Goal: Feedback & Contribution: Leave review/rating

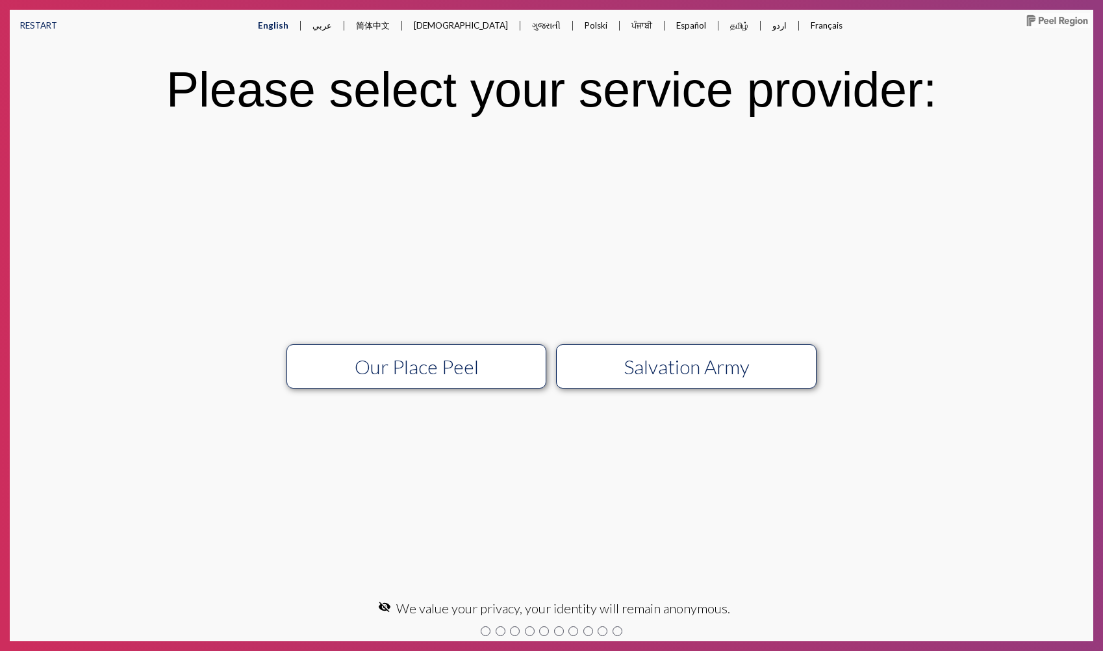
click at [463, 372] on div "Our Place Peel" at bounding box center [416, 366] width 233 height 23
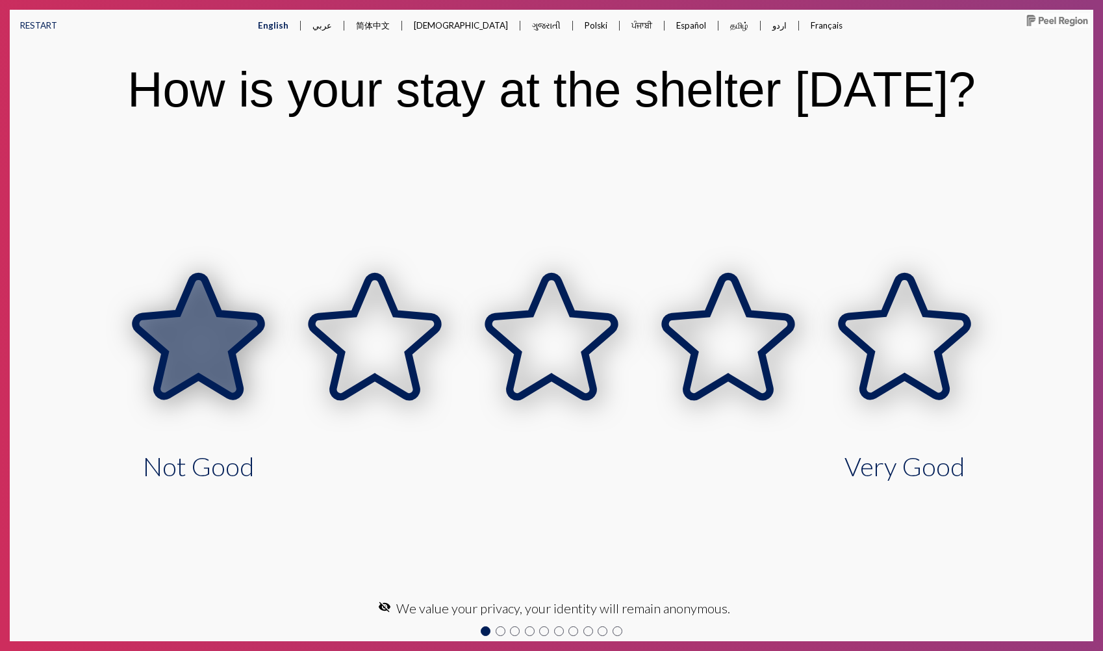
click at [197, 365] on icon at bounding box center [199, 337] width 126 height 120
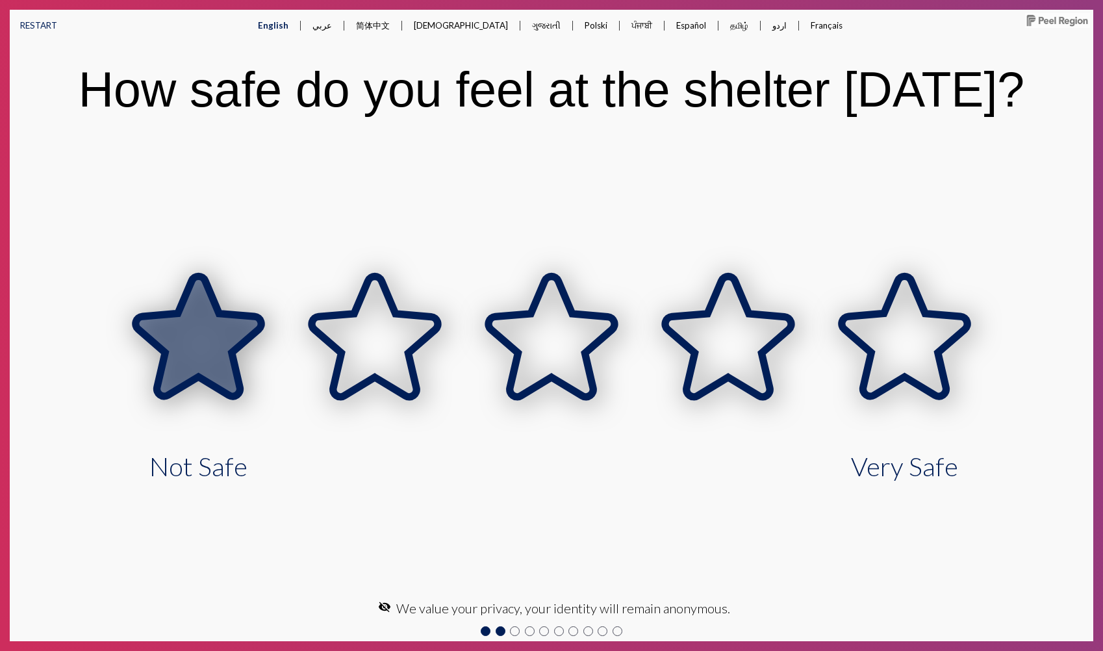
click at [197, 365] on icon at bounding box center [199, 337] width 126 height 120
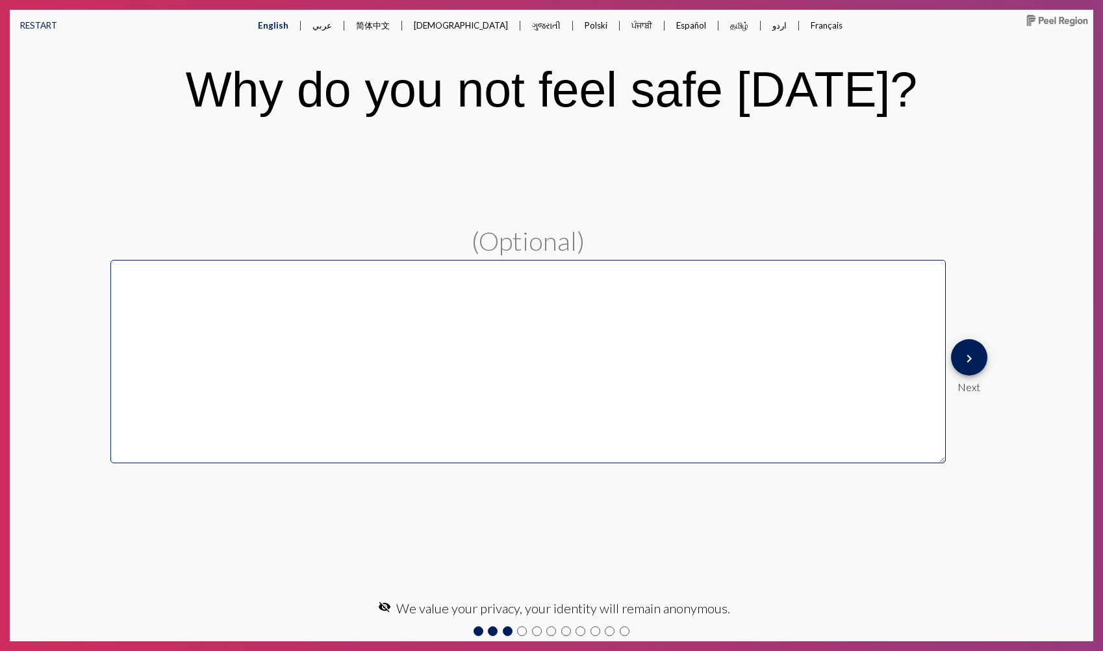
click at [984, 358] on button "keyboard_arrow_right" at bounding box center [969, 357] width 36 height 36
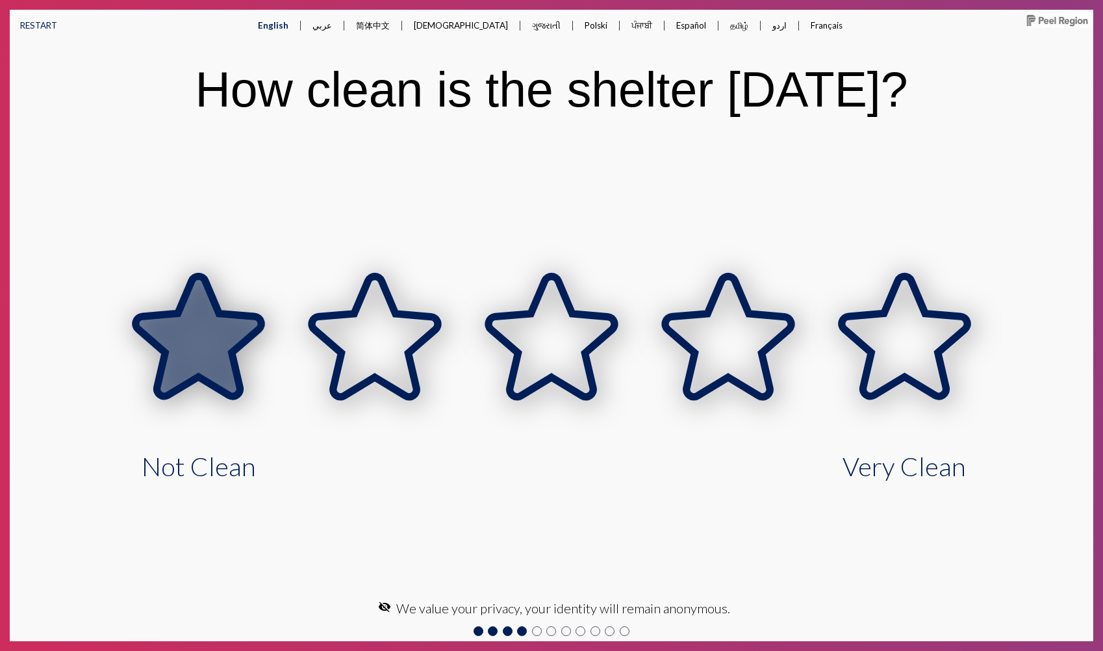
click at [237, 352] on icon at bounding box center [199, 337] width 126 height 120
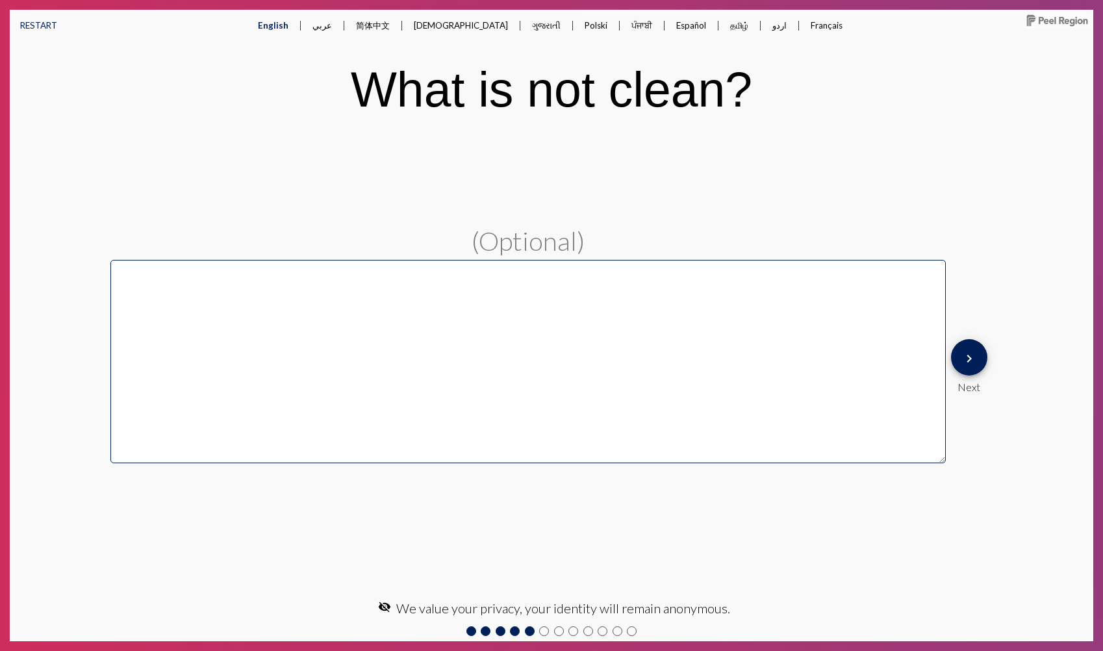
drag, startPoint x: 959, startPoint y: 364, endPoint x: 873, endPoint y: 372, distance: 86.2
click at [955, 365] on button "keyboard_arrow_right" at bounding box center [969, 357] width 36 height 36
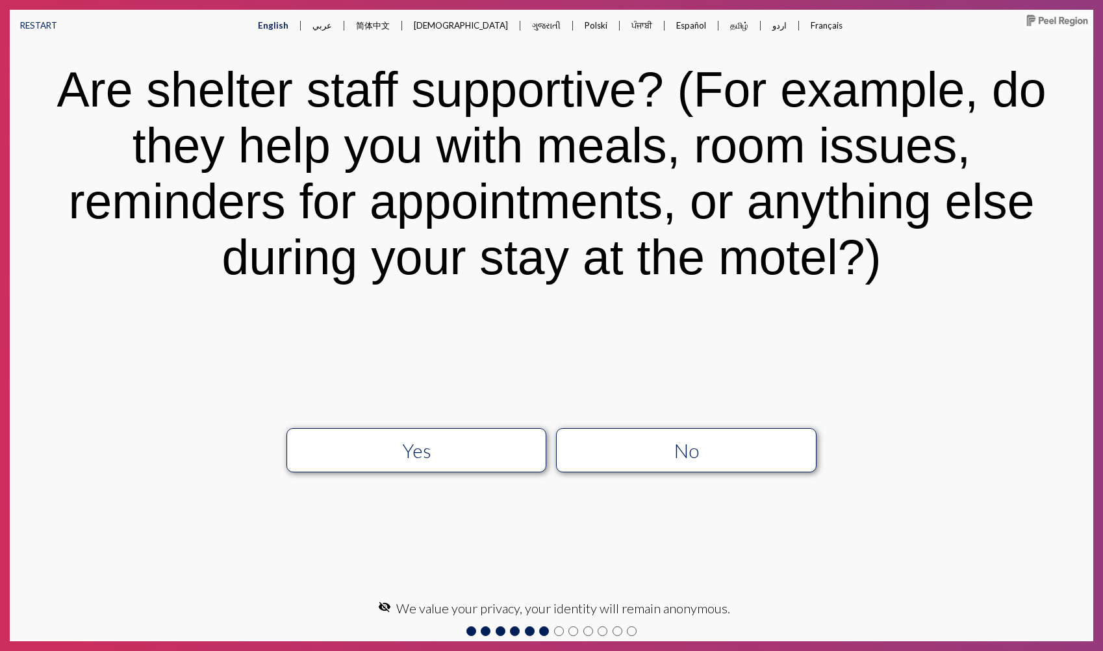
click at [357, 473] on div "Yes No" at bounding box center [552, 450] width 946 height 70
click at [360, 459] on div "Yes" at bounding box center [416, 450] width 233 height 23
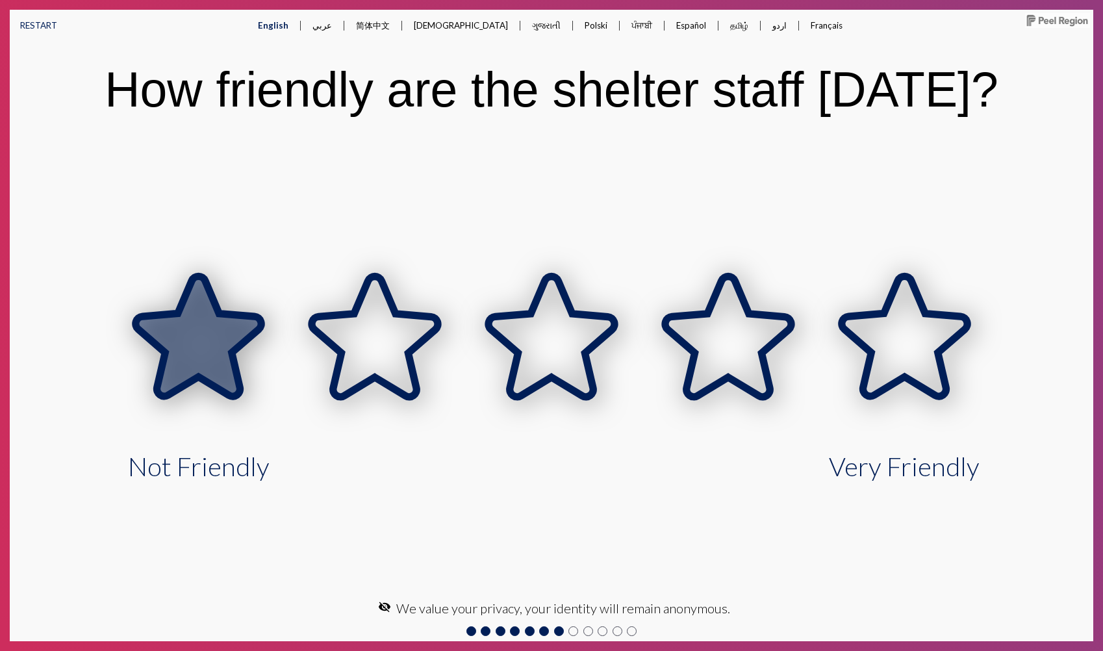
click at [168, 395] on icon at bounding box center [199, 337] width 126 height 120
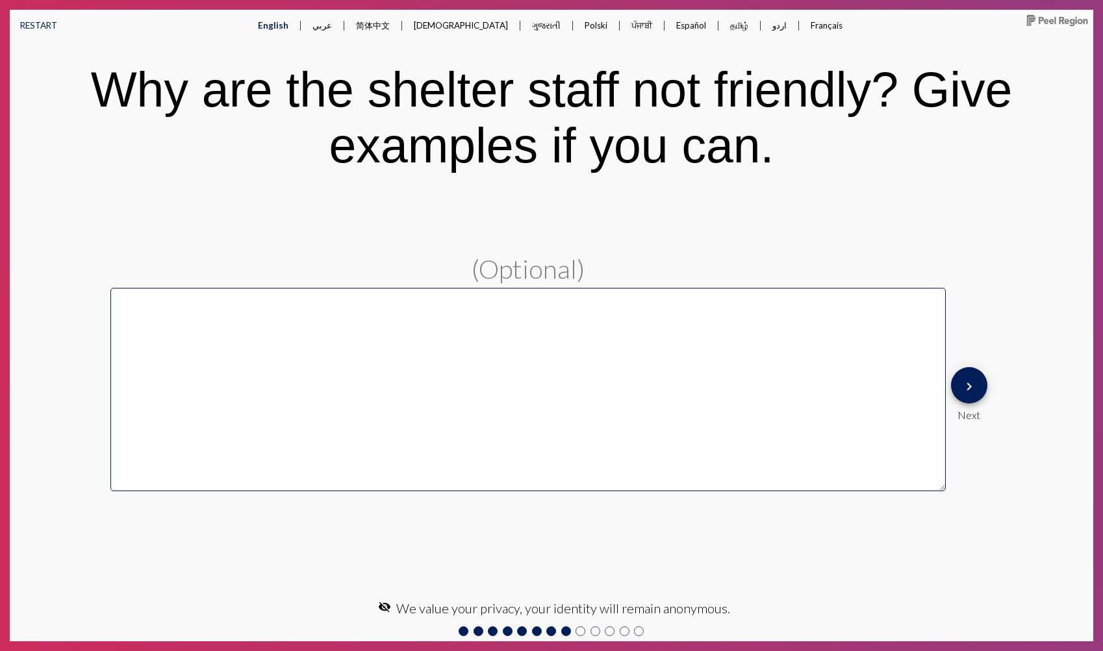
click at [978, 387] on button "keyboard_arrow_right" at bounding box center [969, 385] width 36 height 36
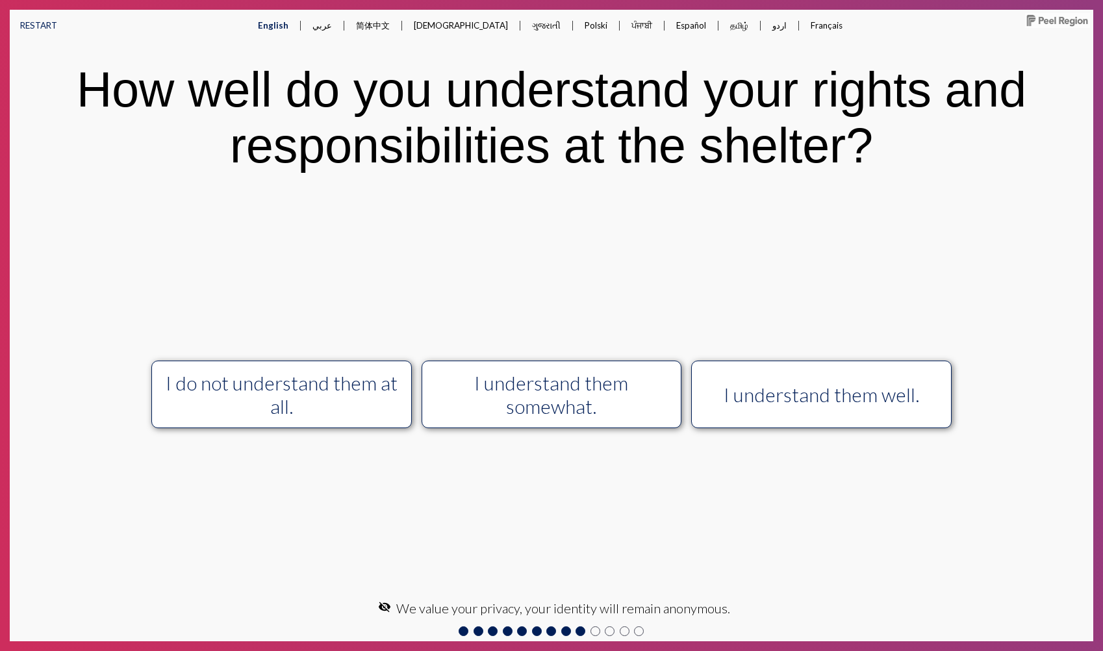
click at [183, 396] on div "I do not understand them at all." at bounding box center [281, 394] width 233 height 47
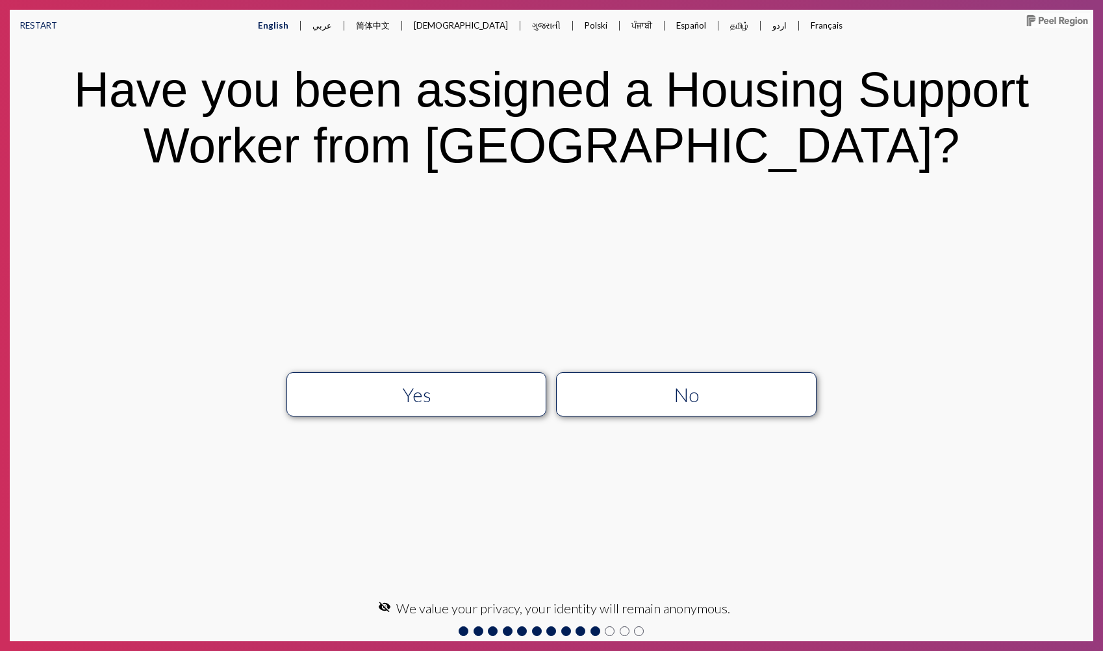
click at [466, 403] on div "Yes" at bounding box center [416, 394] width 233 height 23
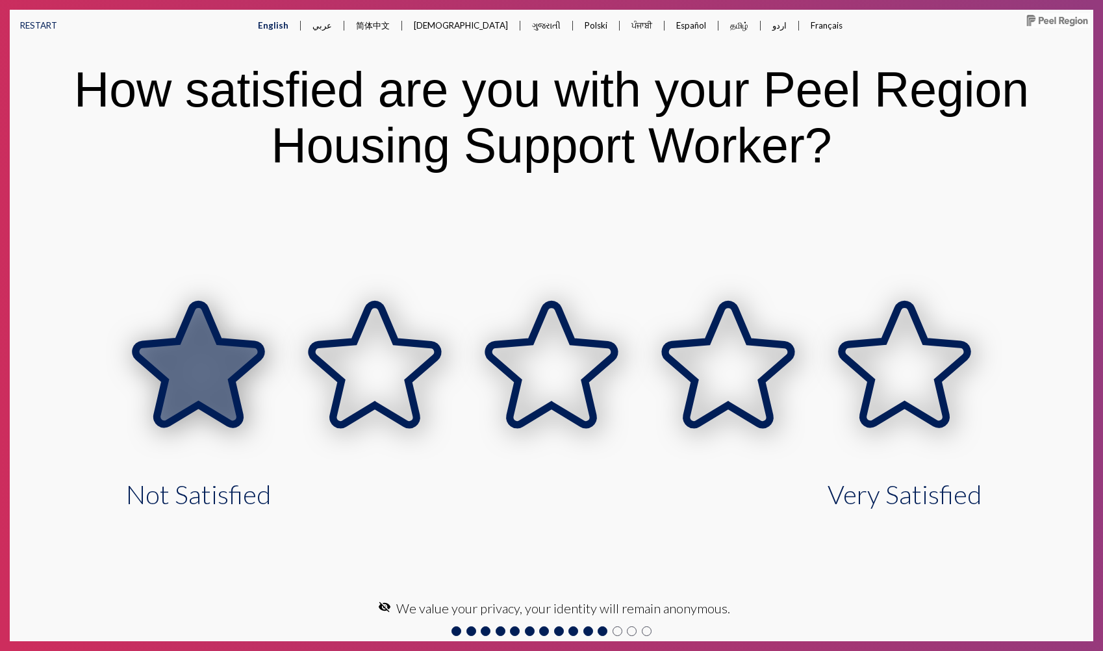
click at [172, 415] on icon at bounding box center [199, 365] width 126 height 120
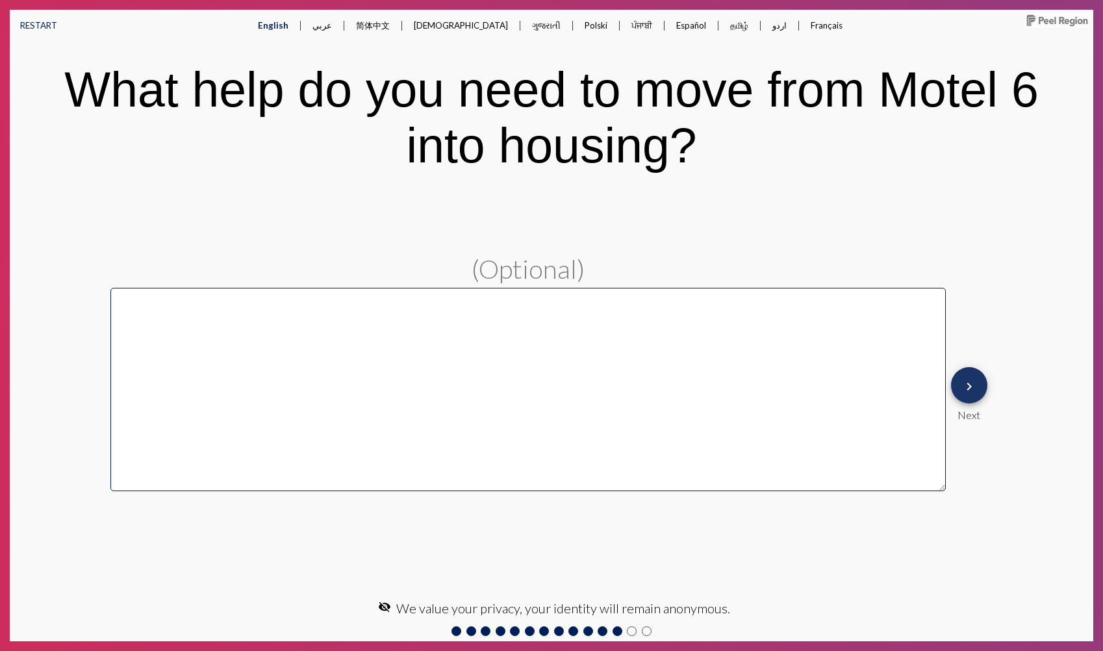
drag, startPoint x: 951, startPoint y: 384, endPoint x: 933, endPoint y: 391, distance: 19.3
click at [949, 386] on div "keyboard_arrow_right Next" at bounding box center [969, 394] width 47 height 64
click at [969, 391] on mat-icon "keyboard_arrow_right" at bounding box center [970, 387] width 16 height 16
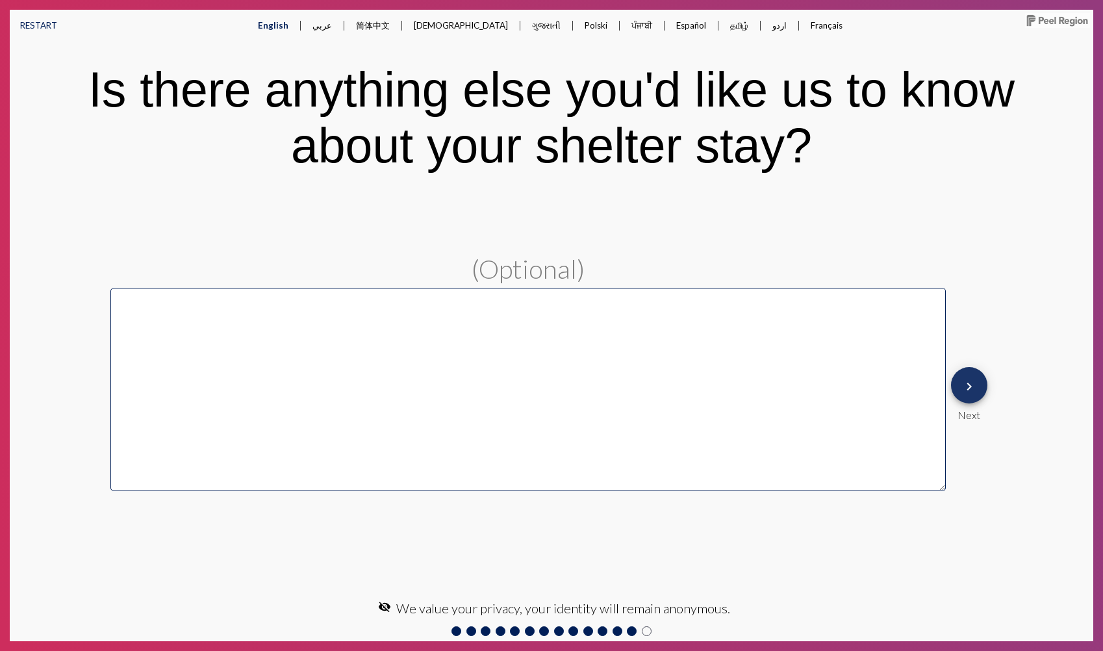
click at [975, 394] on mat-icon "keyboard_arrow_right" at bounding box center [970, 387] width 16 height 16
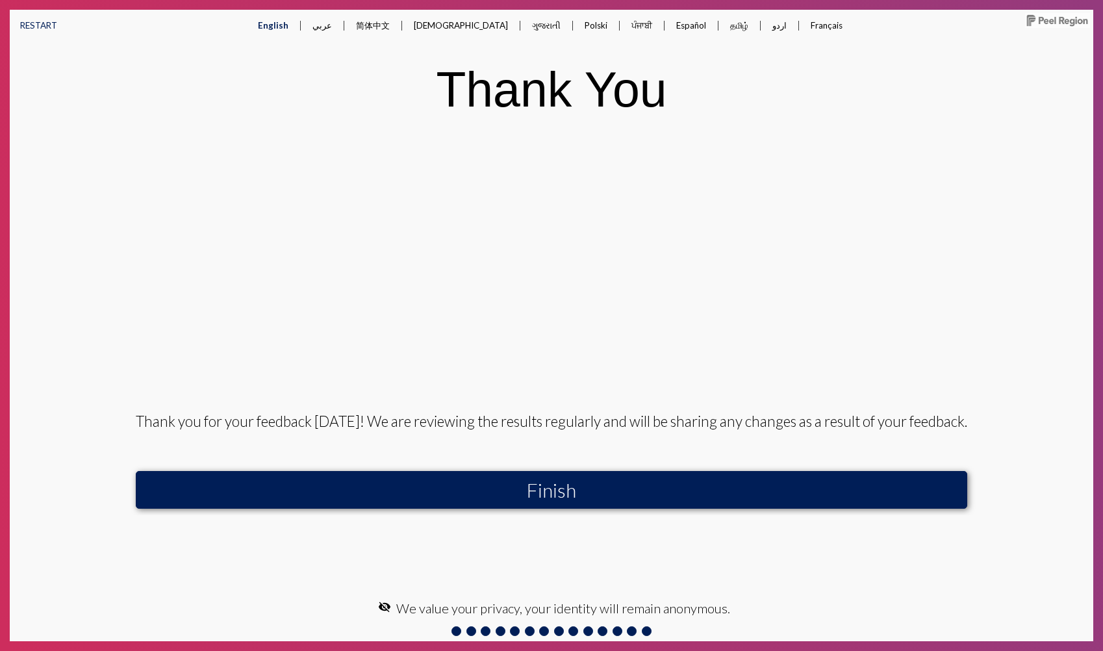
click at [840, 489] on button "Finish" at bounding box center [552, 490] width 832 height 38
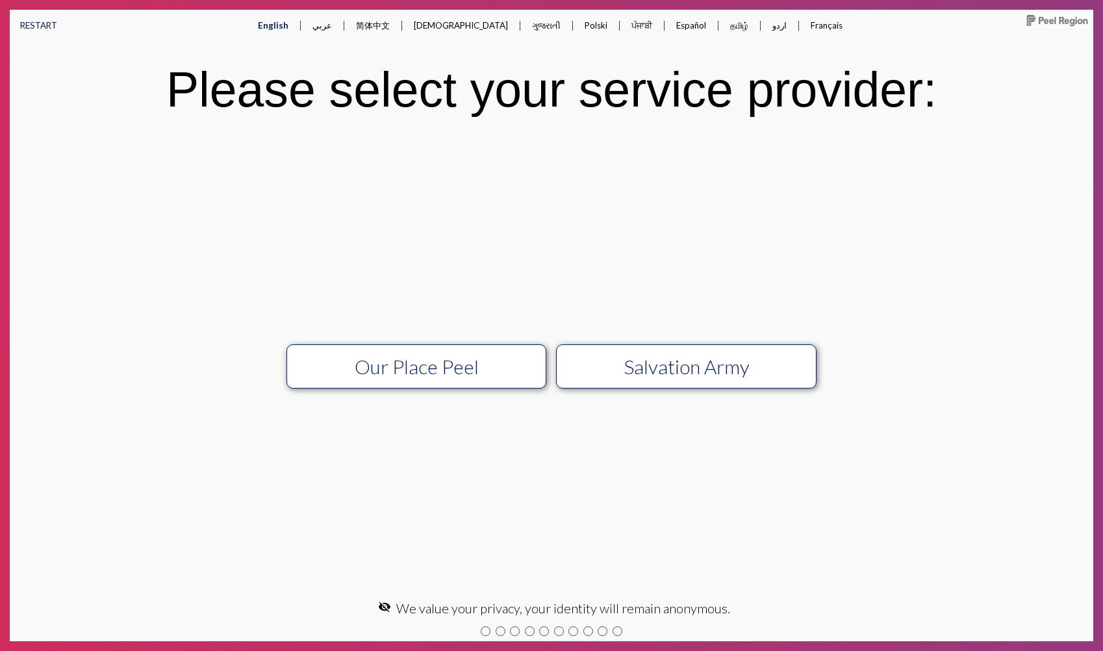
click at [732, 372] on div "Salvation Army" at bounding box center [687, 366] width 233 height 23
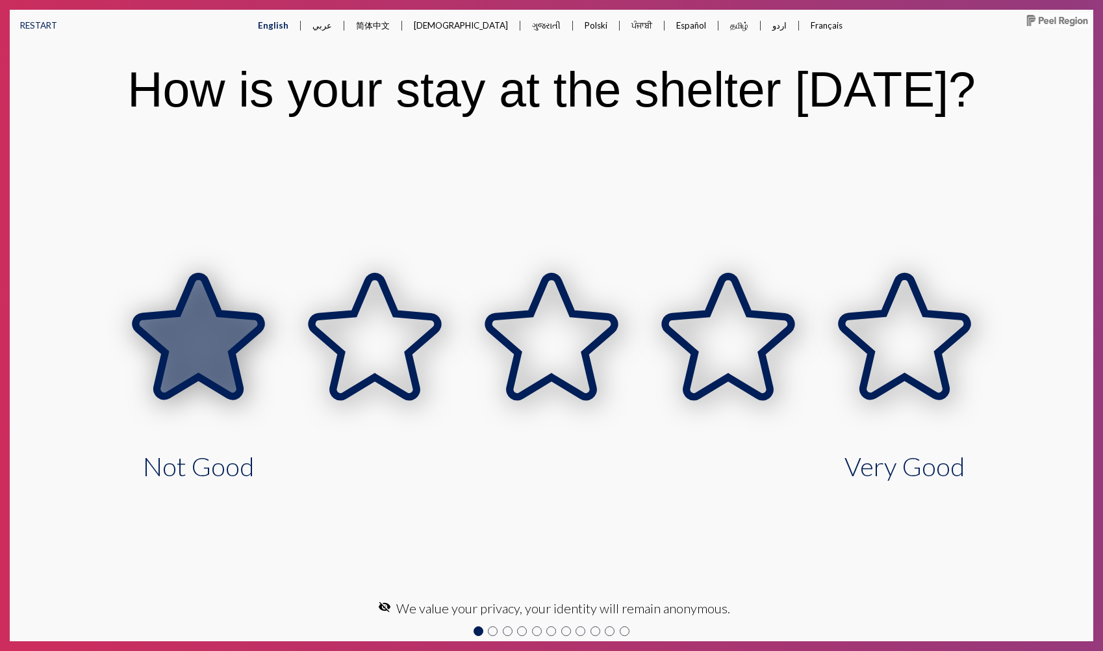
click at [201, 391] on icon at bounding box center [198, 338] width 177 height 177
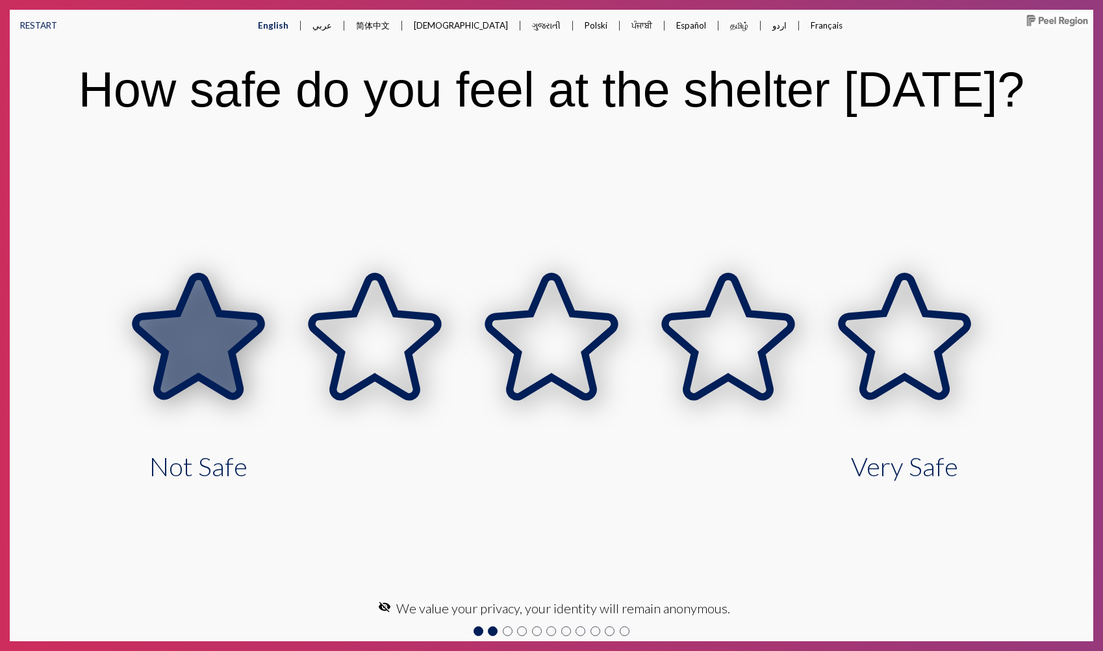
click at [201, 387] on icon at bounding box center [198, 338] width 177 height 177
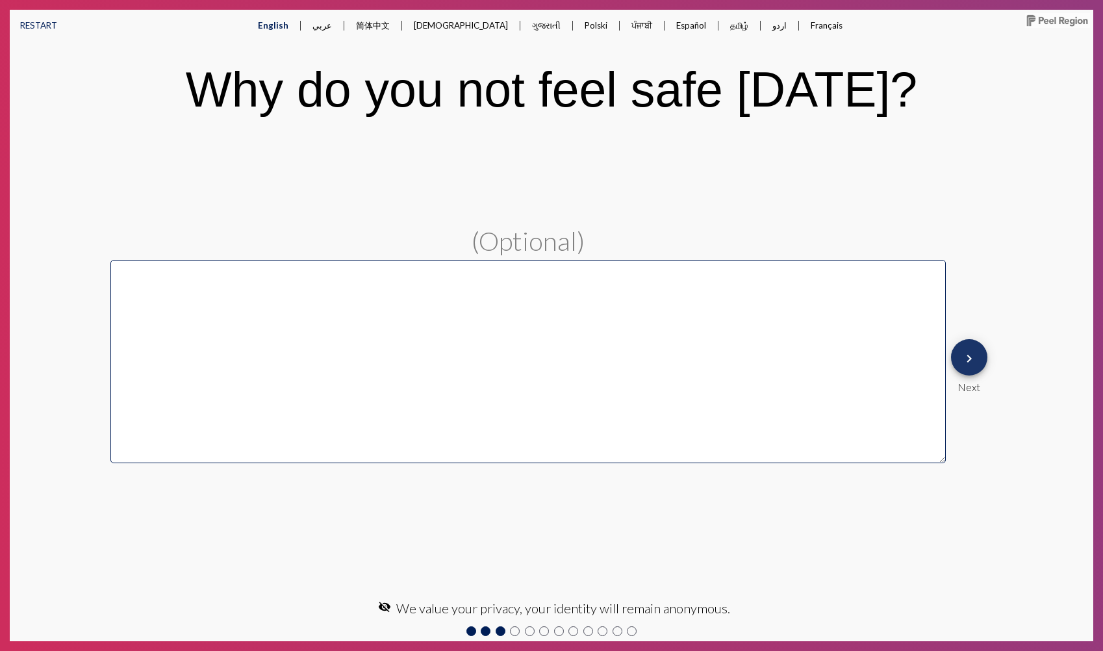
click at [968, 363] on mat-icon "keyboard_arrow_right" at bounding box center [970, 359] width 16 height 16
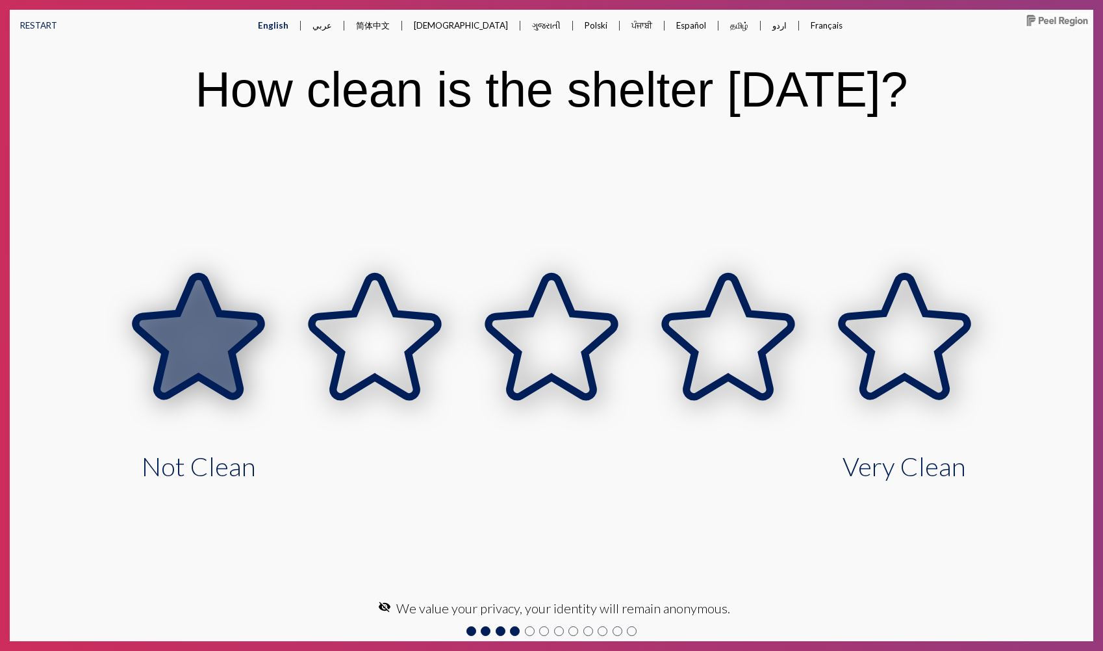
click at [251, 357] on icon at bounding box center [198, 338] width 177 height 177
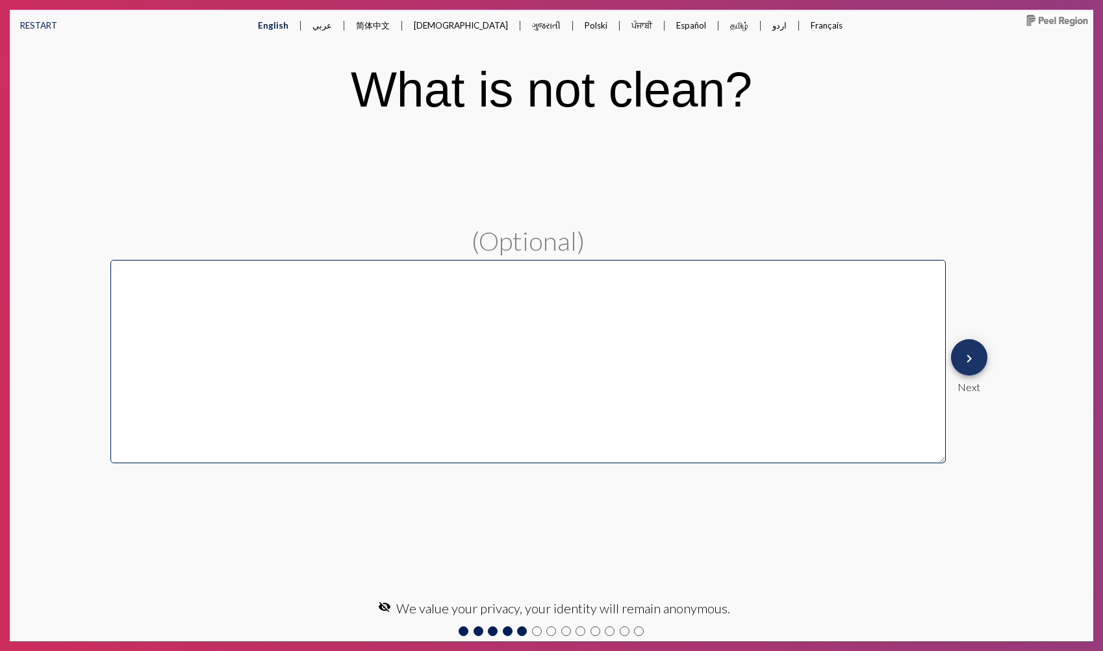
click at [971, 358] on mat-icon "keyboard_arrow_right" at bounding box center [970, 359] width 16 height 16
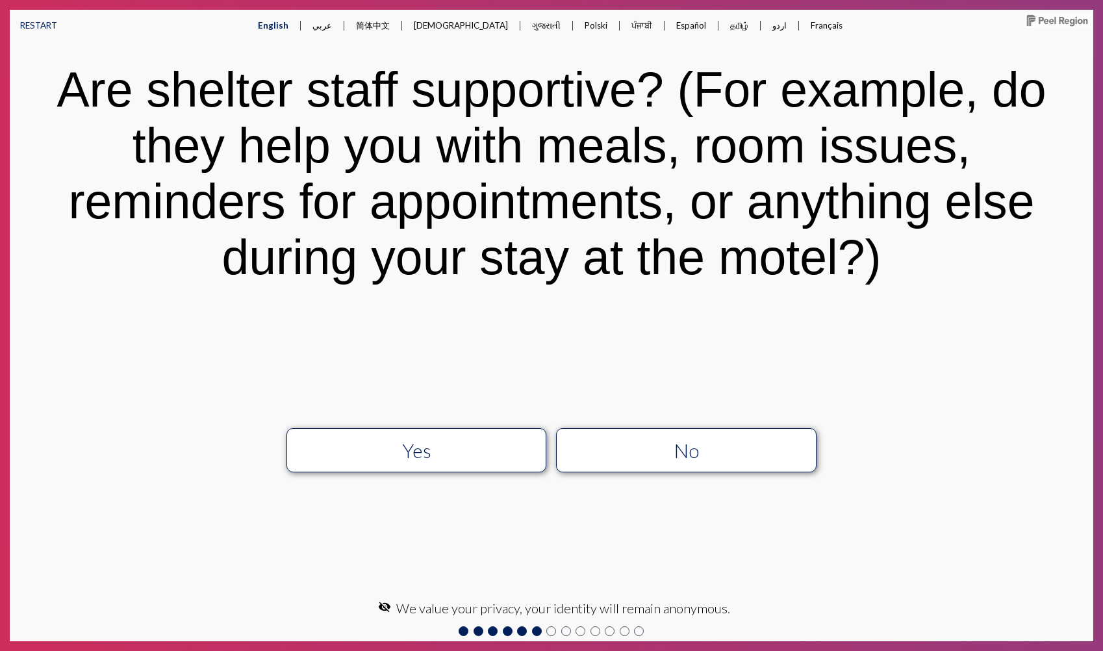
click at [437, 441] on div "Yes" at bounding box center [416, 450] width 233 height 23
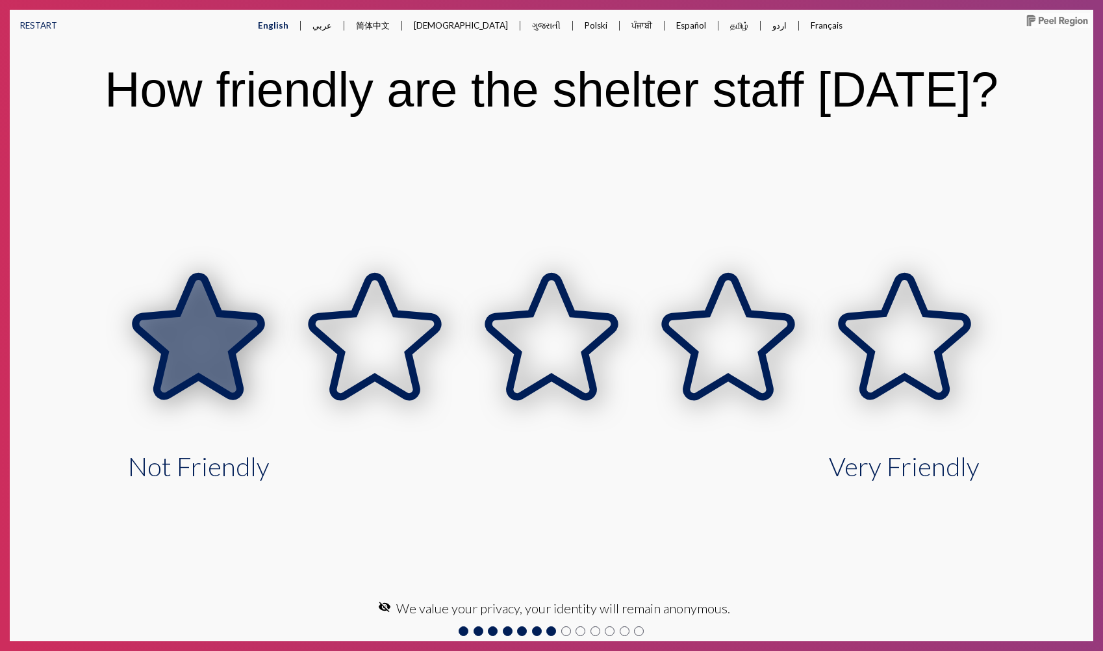
click at [247, 387] on icon at bounding box center [198, 338] width 177 height 177
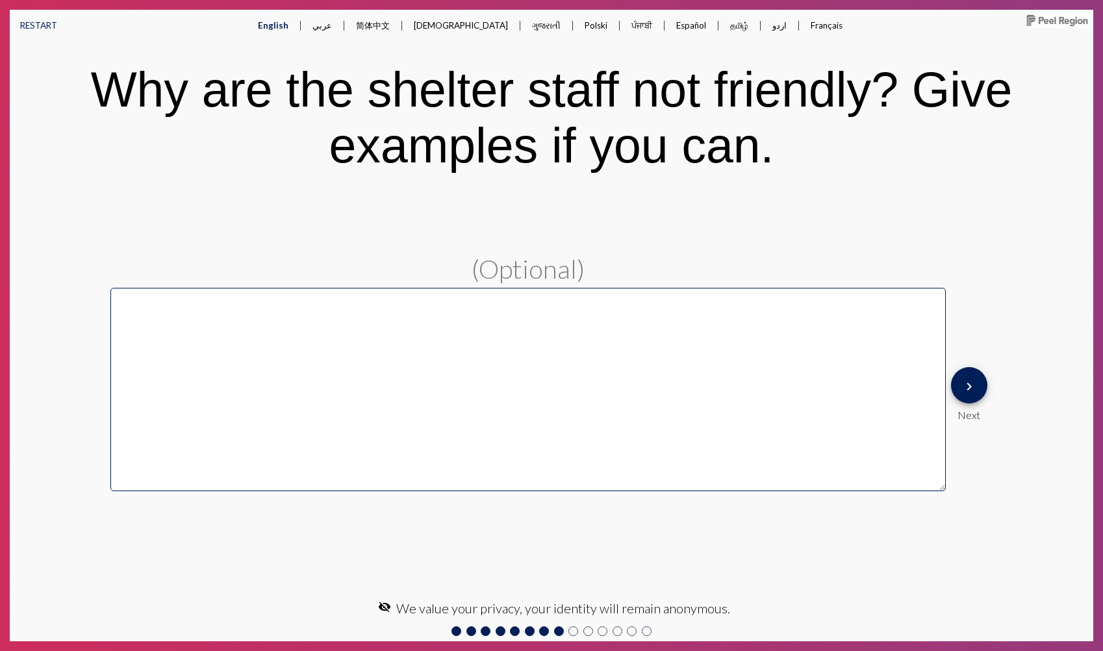
drag, startPoint x: 991, startPoint y: 405, endPoint x: 979, endPoint y: 394, distance: 16.6
click at [989, 404] on div "keyboard_arrow_right Next" at bounding box center [969, 394] width 47 height 64
click at [977, 392] on button "keyboard_arrow_right" at bounding box center [969, 385] width 36 height 36
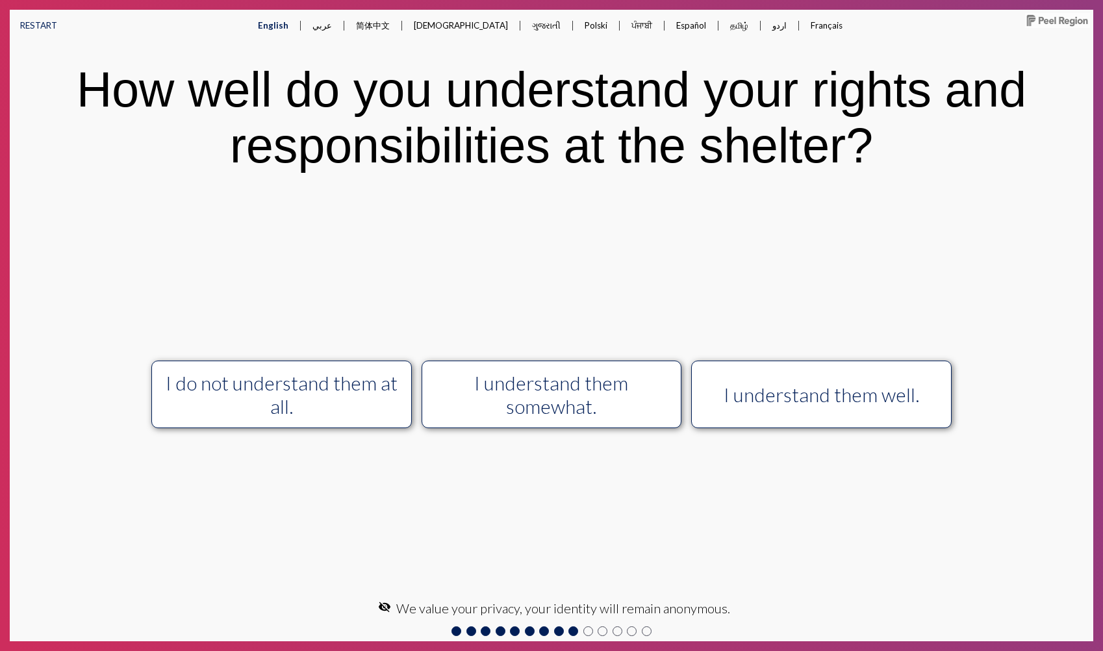
click at [879, 413] on button "I understand them well." at bounding box center [821, 395] width 261 height 68
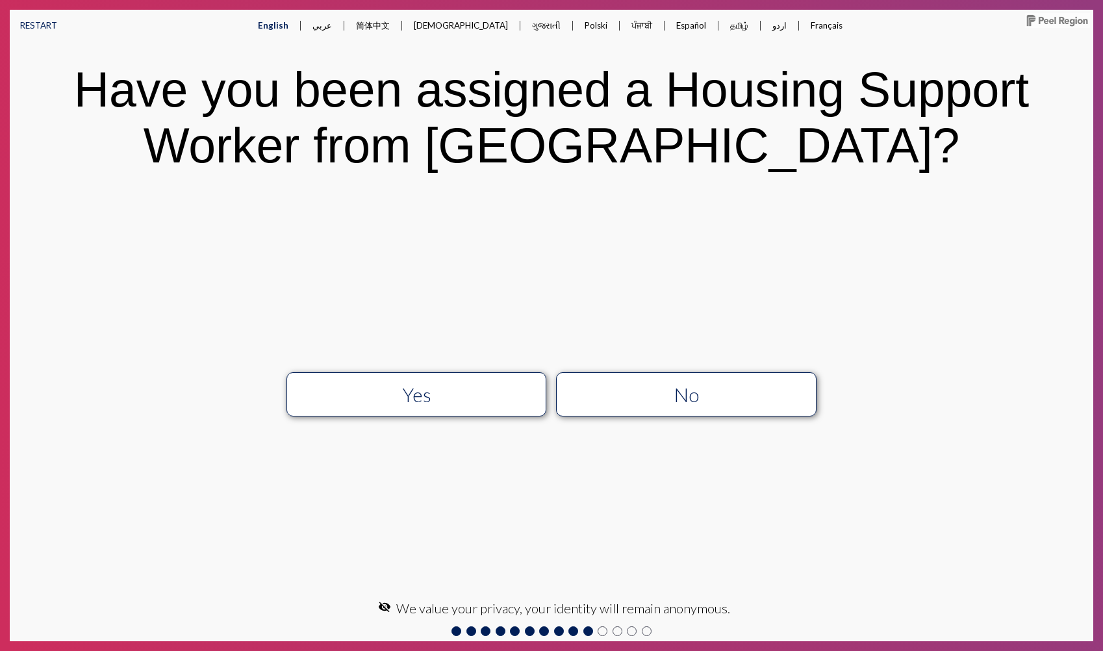
click at [741, 404] on div "No" at bounding box center [687, 394] width 233 height 23
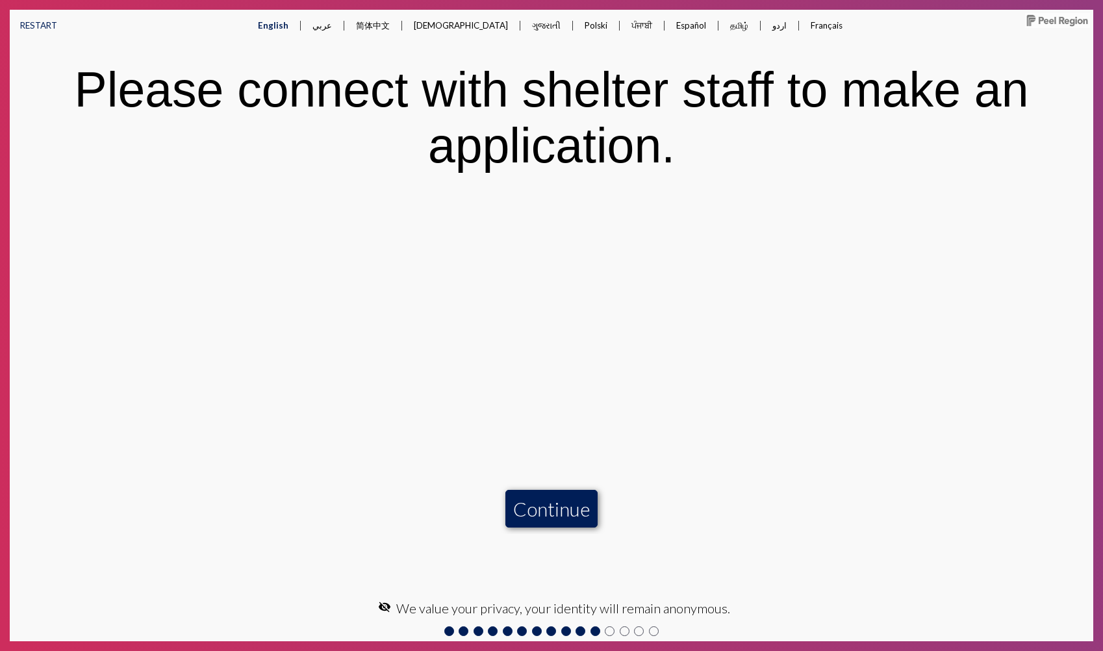
click at [559, 504] on button "Continue" at bounding box center [552, 509] width 92 height 38
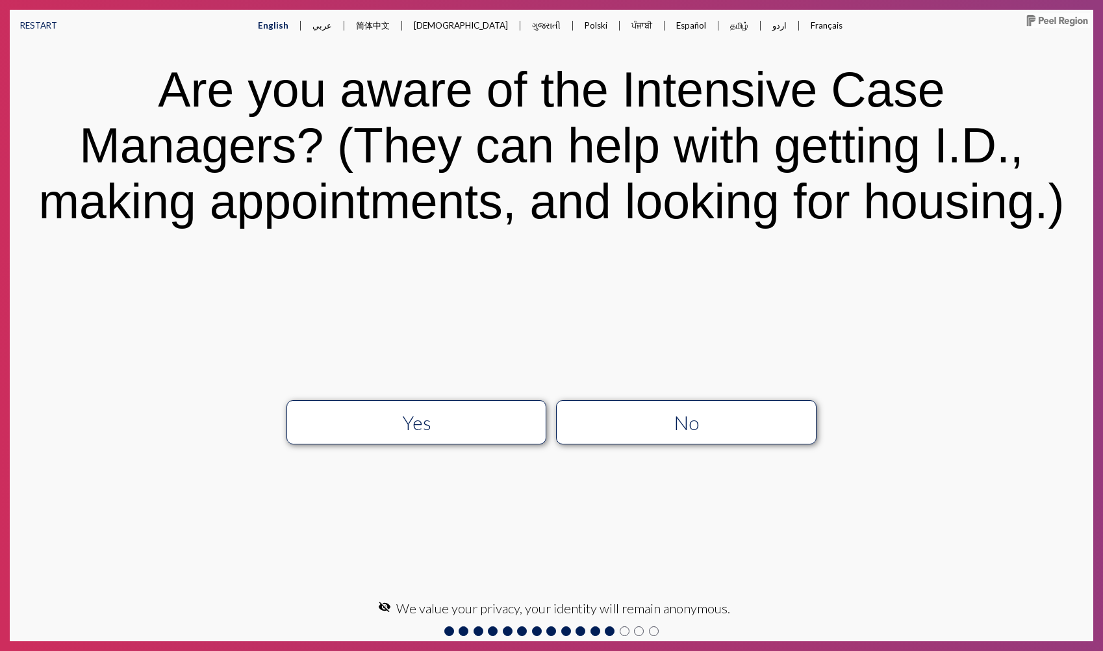
click at [512, 426] on div "Yes" at bounding box center [416, 422] width 233 height 23
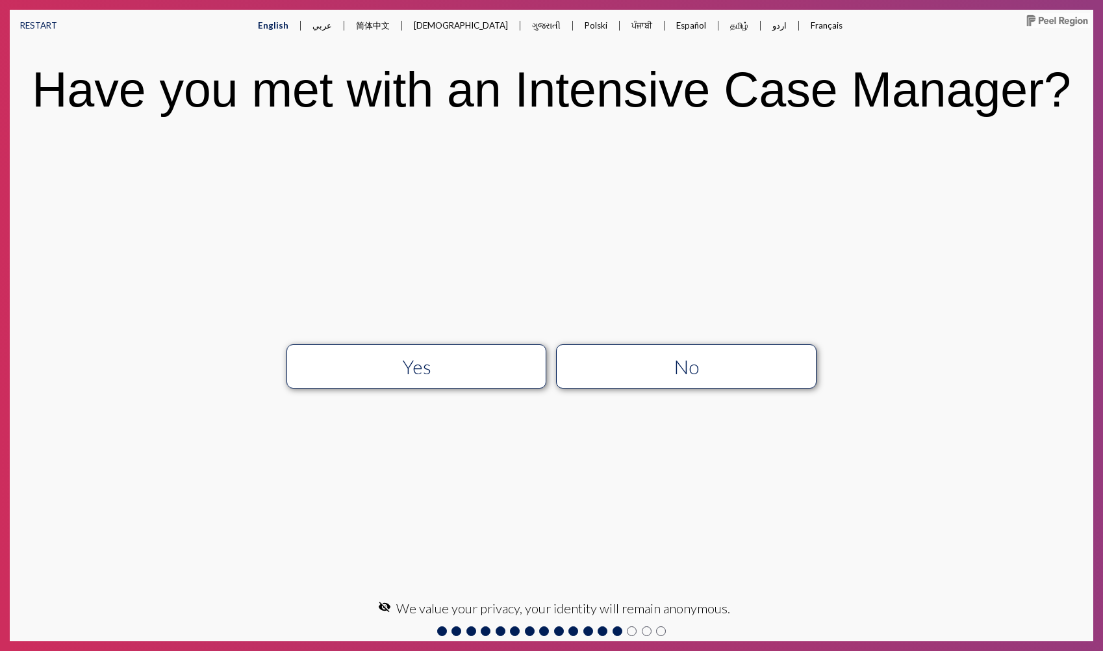
click at [478, 372] on div "Yes" at bounding box center [416, 366] width 233 height 23
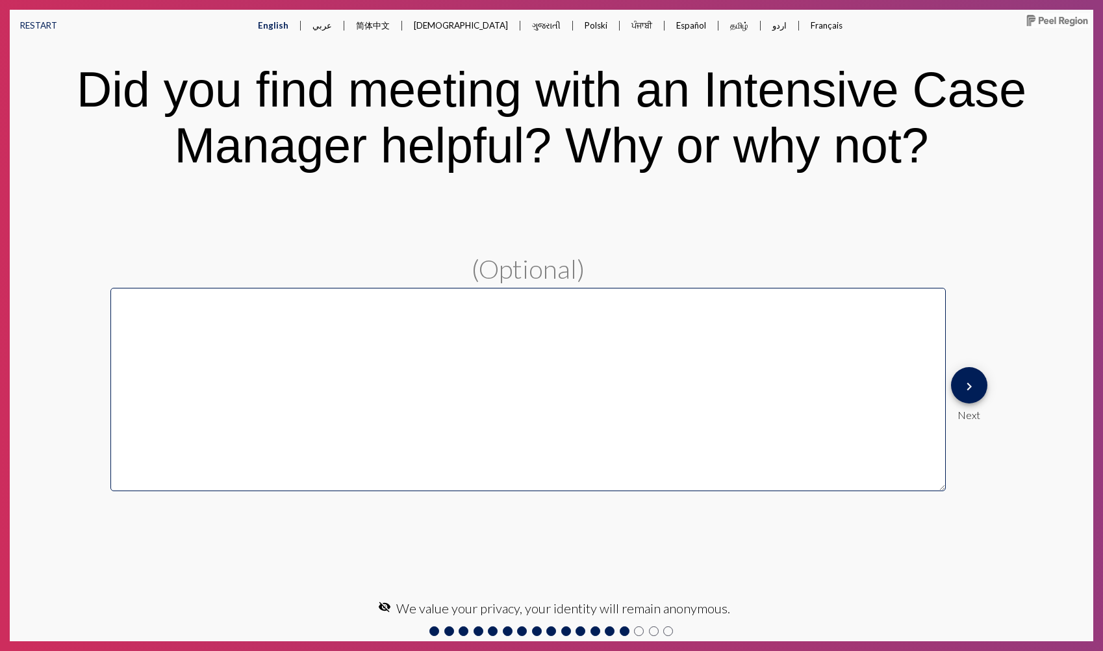
click at [964, 390] on mat-icon "keyboard_arrow_right" at bounding box center [970, 387] width 16 height 16
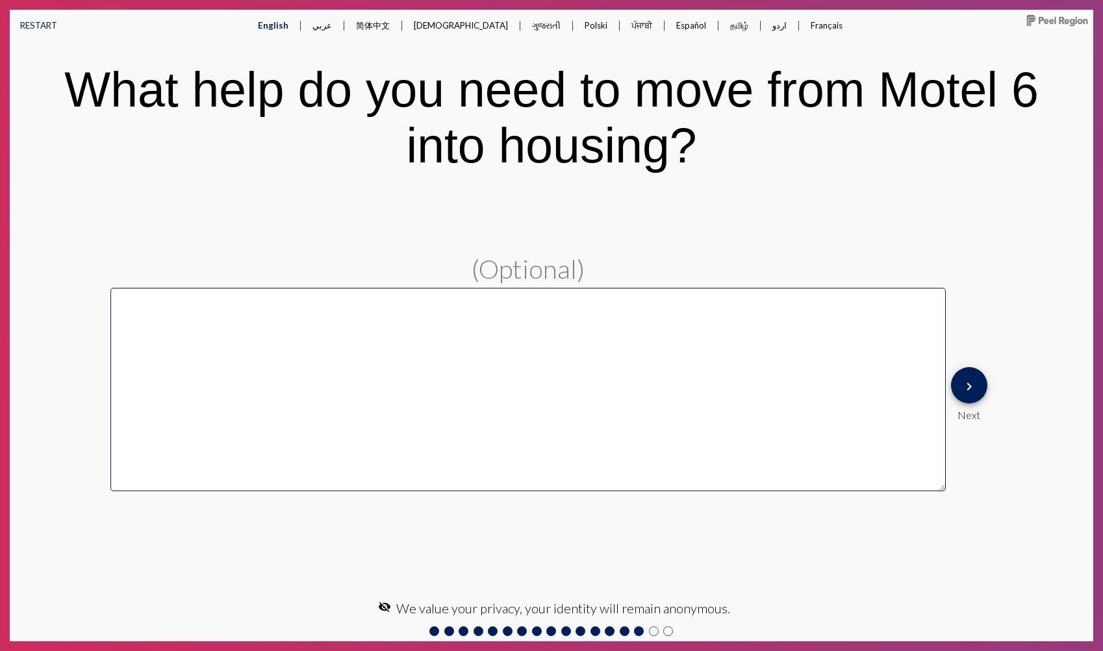
click at [981, 387] on button "keyboard_arrow_right" at bounding box center [969, 385] width 36 height 36
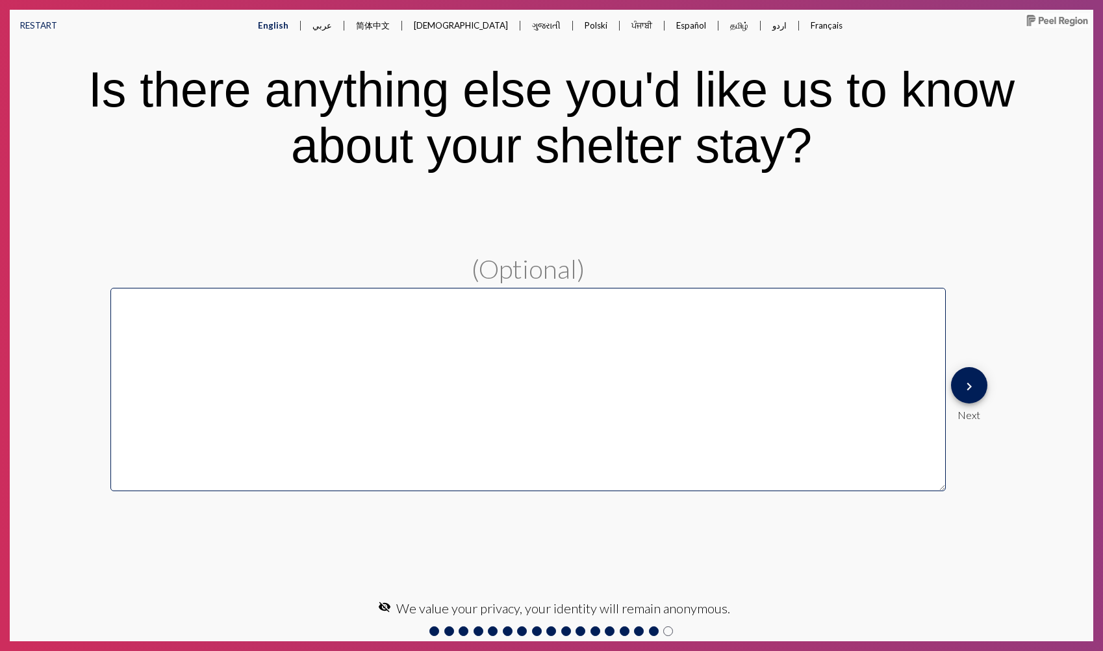
click at [971, 384] on mat-icon "keyboard_arrow_right" at bounding box center [970, 387] width 16 height 16
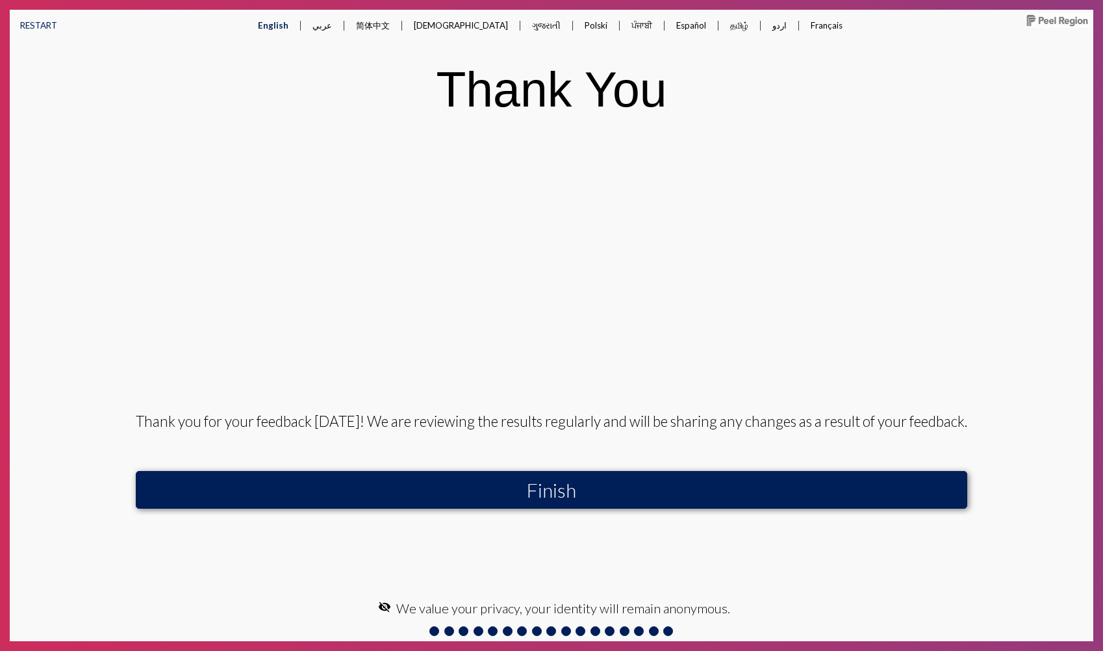
click at [797, 496] on button "Finish" at bounding box center [552, 490] width 832 height 38
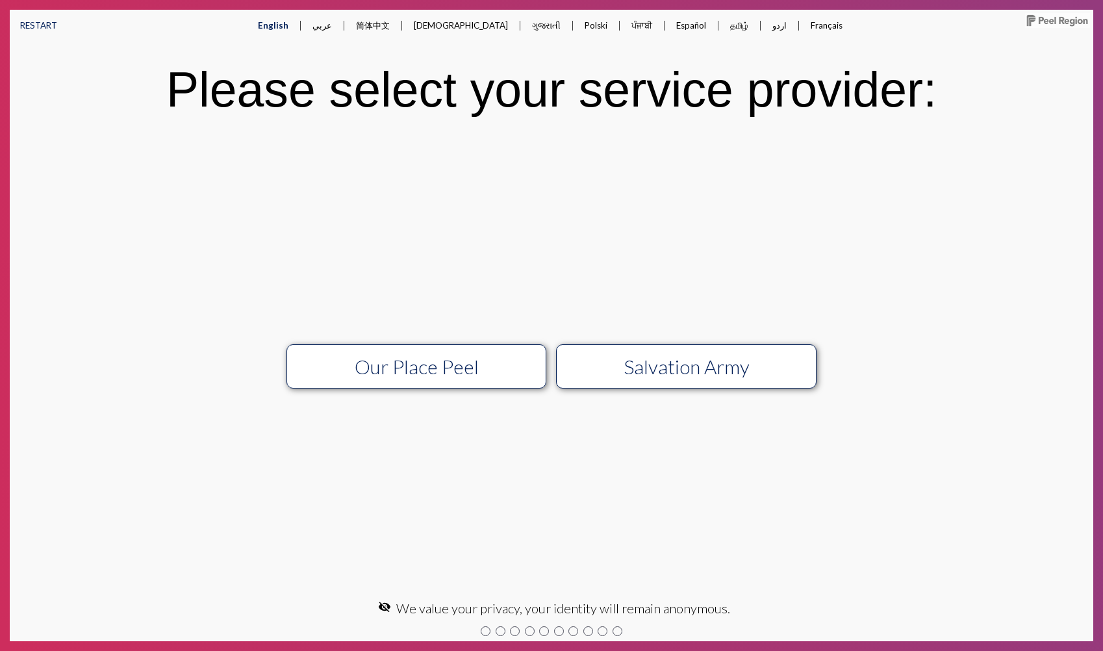
click at [768, 363] on div "Salvation Army" at bounding box center [687, 366] width 233 height 23
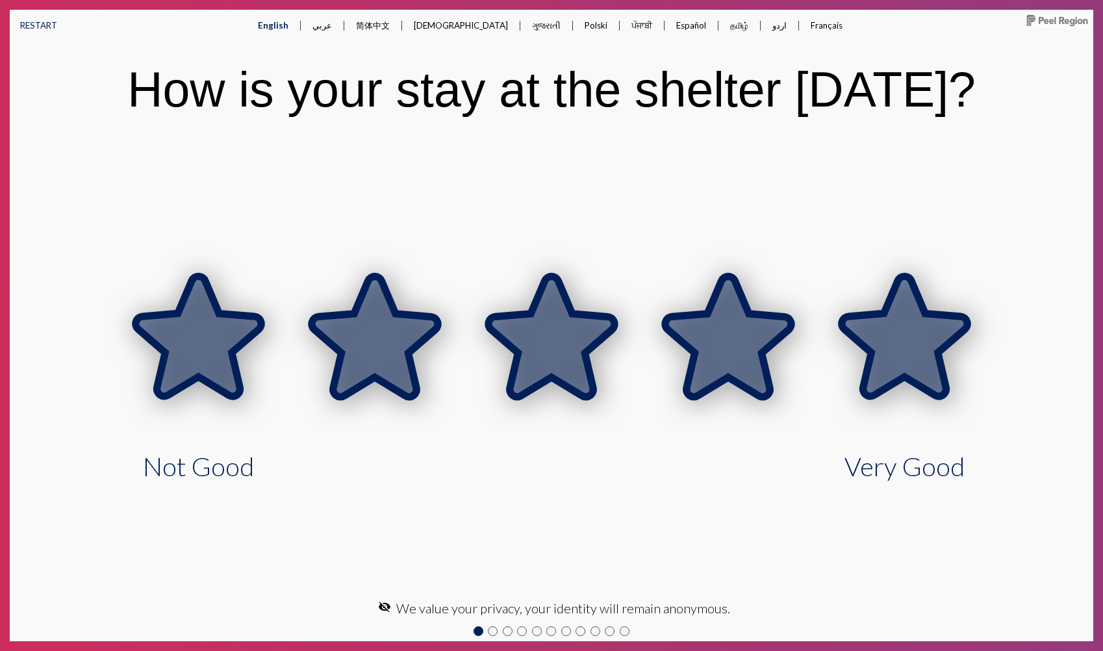
click at [896, 382] on icon at bounding box center [905, 337] width 126 height 120
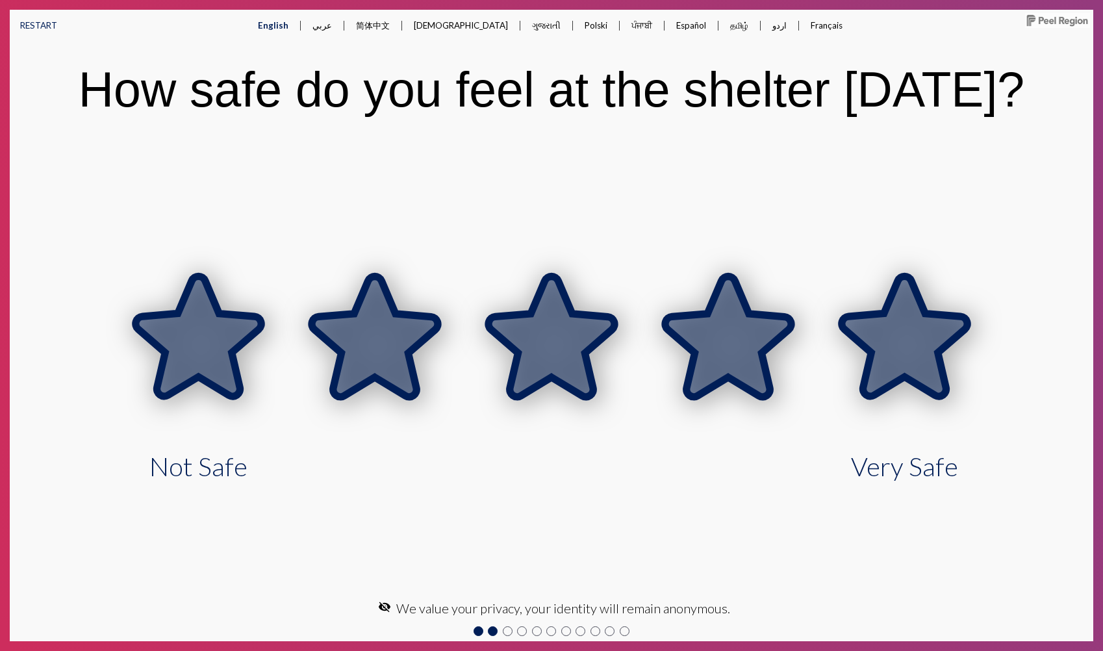
click at [896, 382] on icon at bounding box center [905, 337] width 126 height 120
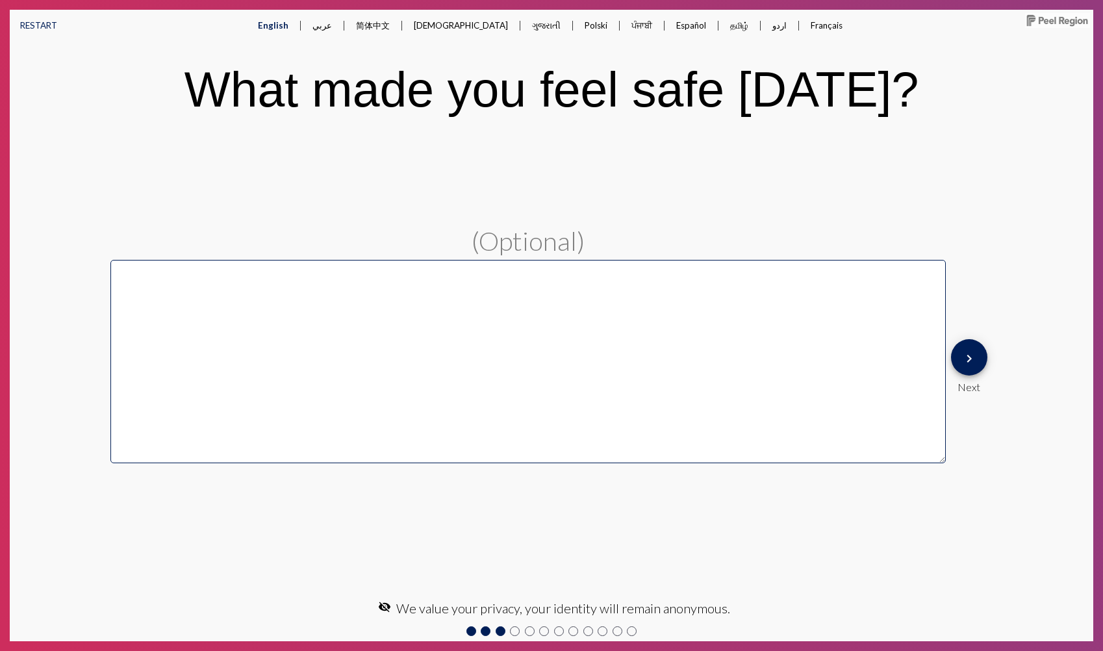
click at [946, 370] on div "(Optional) keyboard_arrow_right Next" at bounding box center [551, 366] width 882 height 282
click at [960, 363] on button "keyboard_arrow_right" at bounding box center [969, 357] width 36 height 36
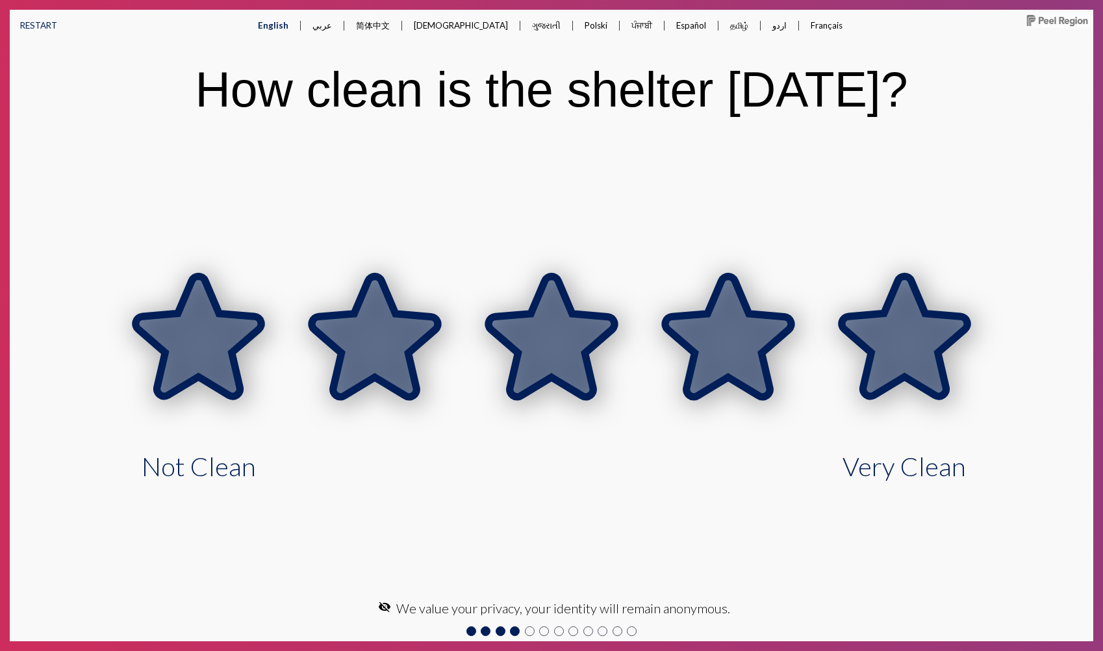
click at [960, 363] on icon at bounding box center [905, 338] width 177 height 177
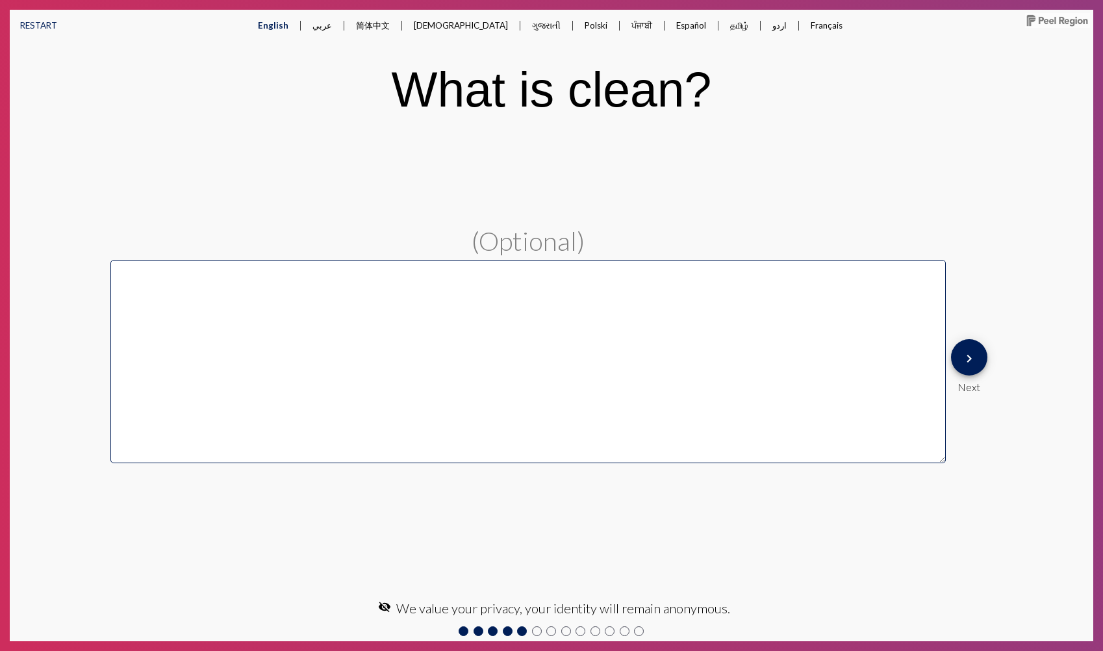
click at [978, 359] on button "keyboard_arrow_right" at bounding box center [969, 357] width 36 height 36
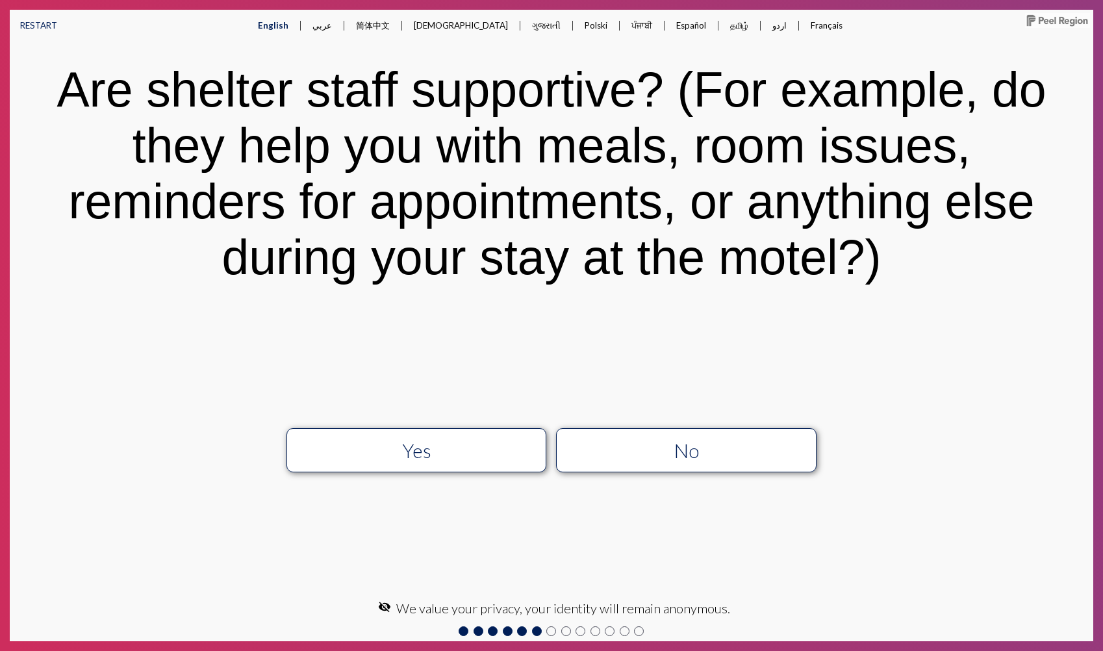
click at [802, 427] on div "Yes No" at bounding box center [552, 450] width 946 height 70
click at [786, 441] on div "No" at bounding box center [687, 450] width 233 height 23
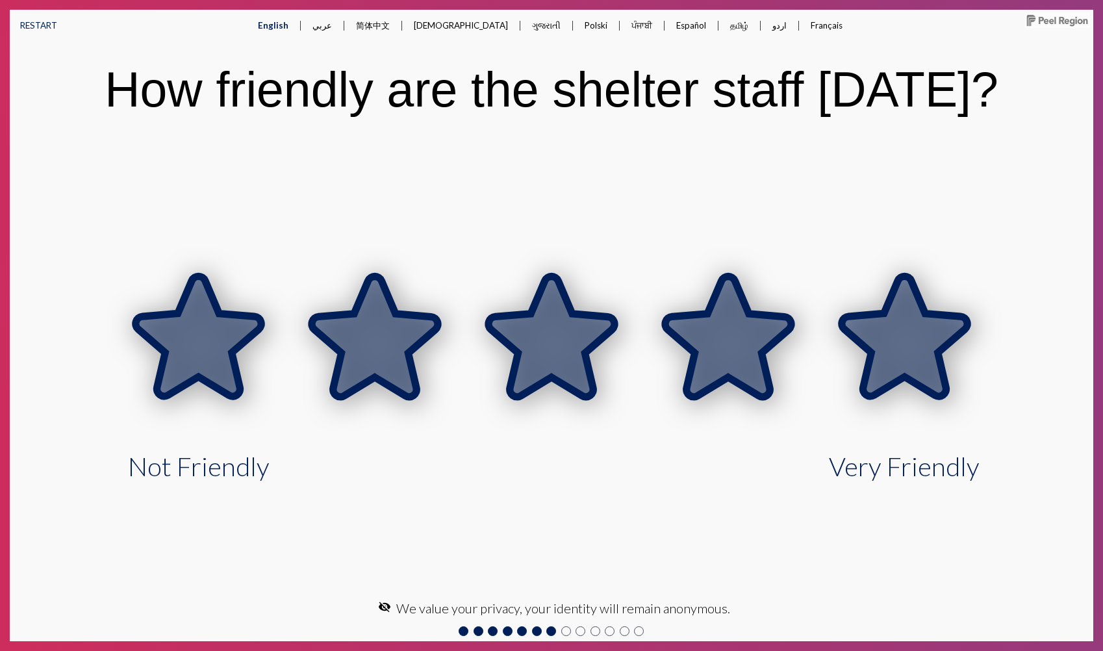
click at [859, 368] on icon at bounding box center [905, 338] width 177 height 177
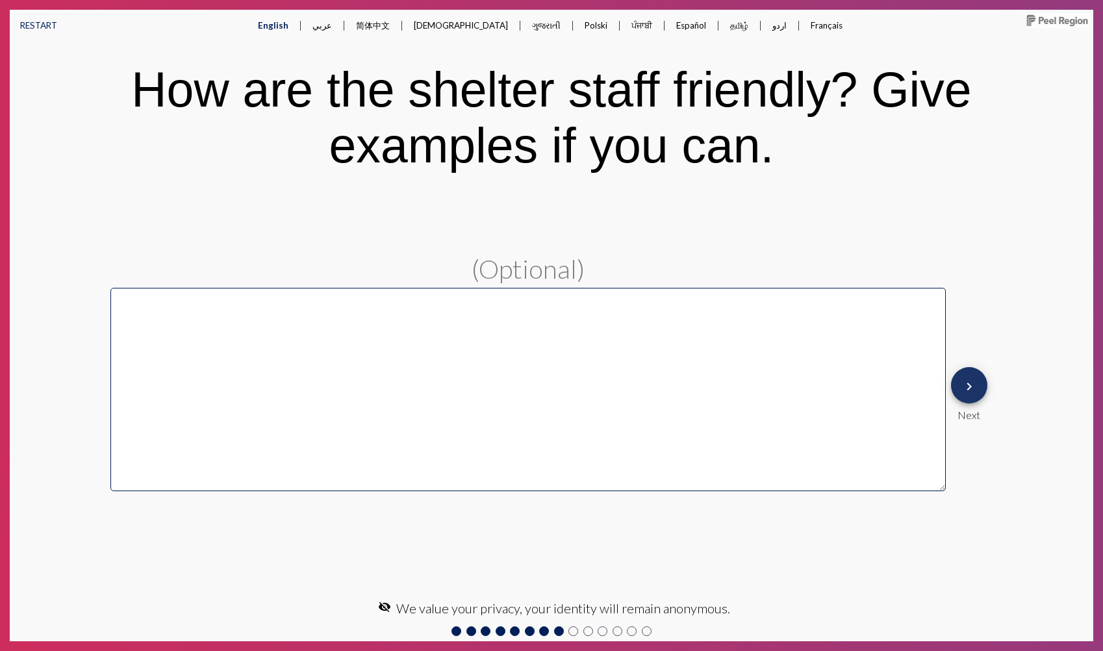
click at [959, 380] on button "keyboard_arrow_right" at bounding box center [969, 385] width 36 height 36
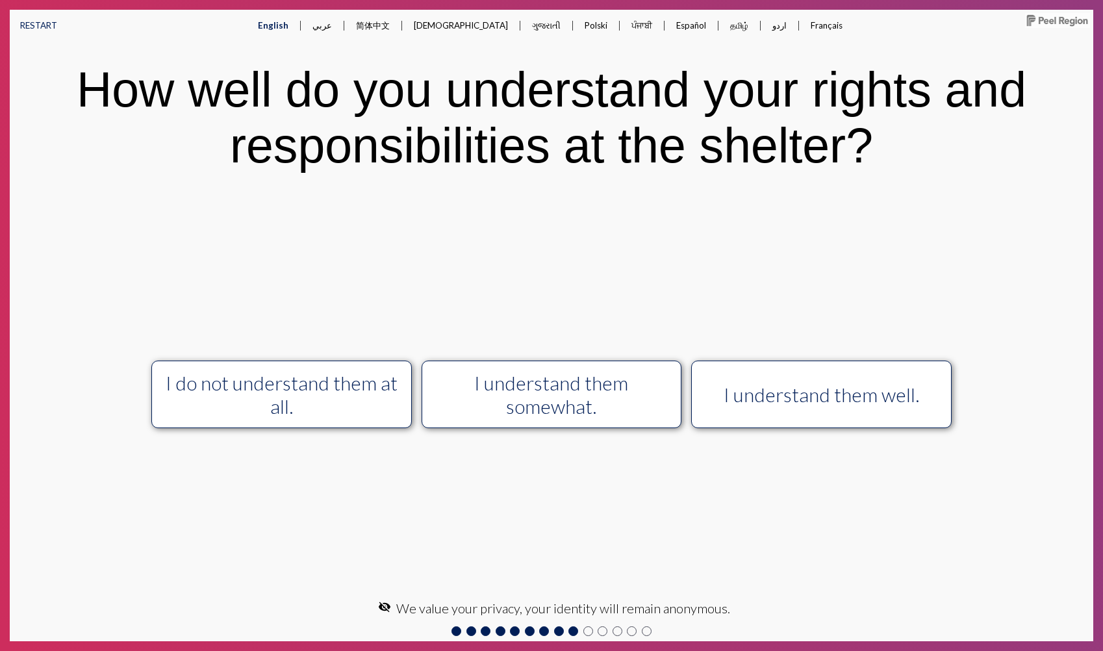
click at [799, 420] on button "I understand them well." at bounding box center [821, 395] width 261 height 68
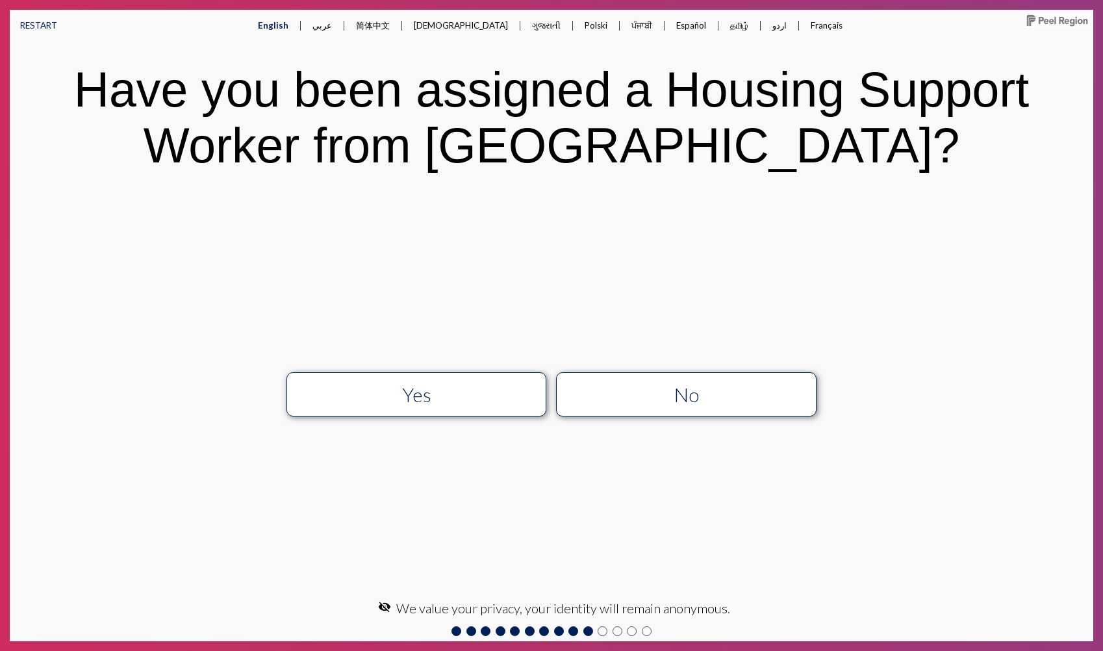
click at [773, 393] on div "No" at bounding box center [687, 394] width 233 height 23
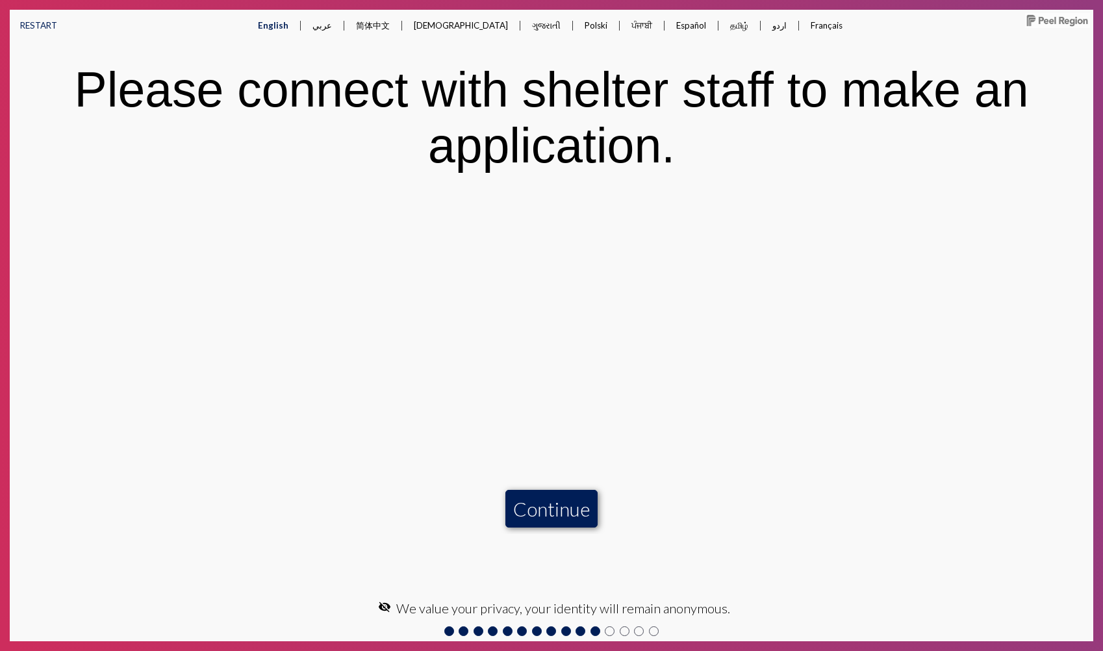
click at [552, 515] on button "Continue" at bounding box center [552, 509] width 92 height 38
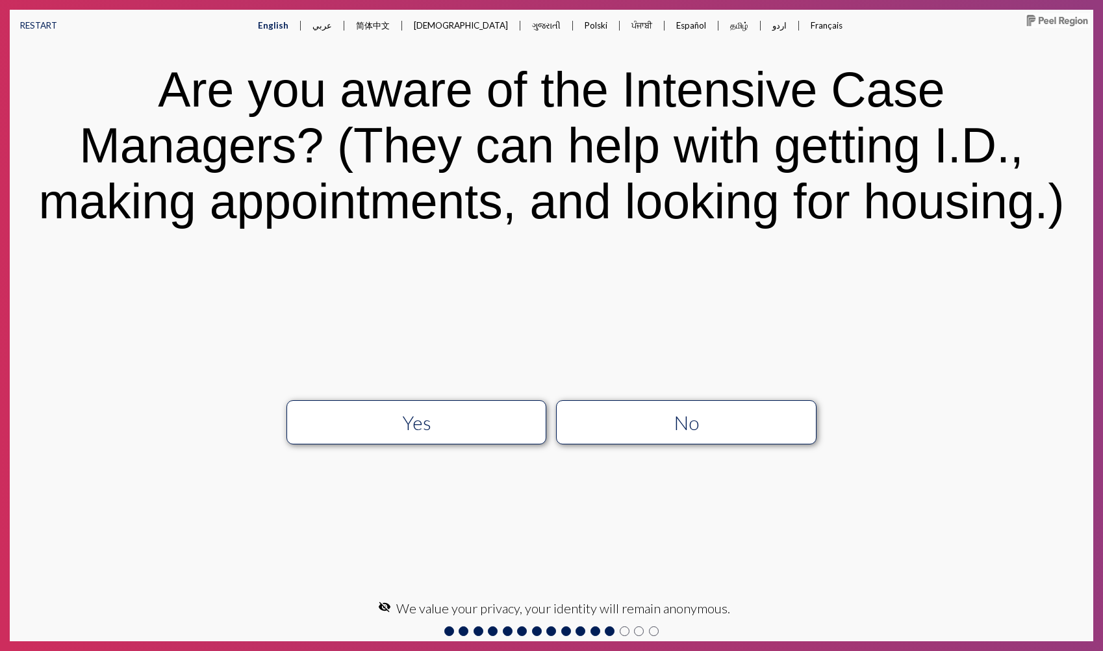
click at [736, 422] on div "No" at bounding box center [687, 422] width 233 height 23
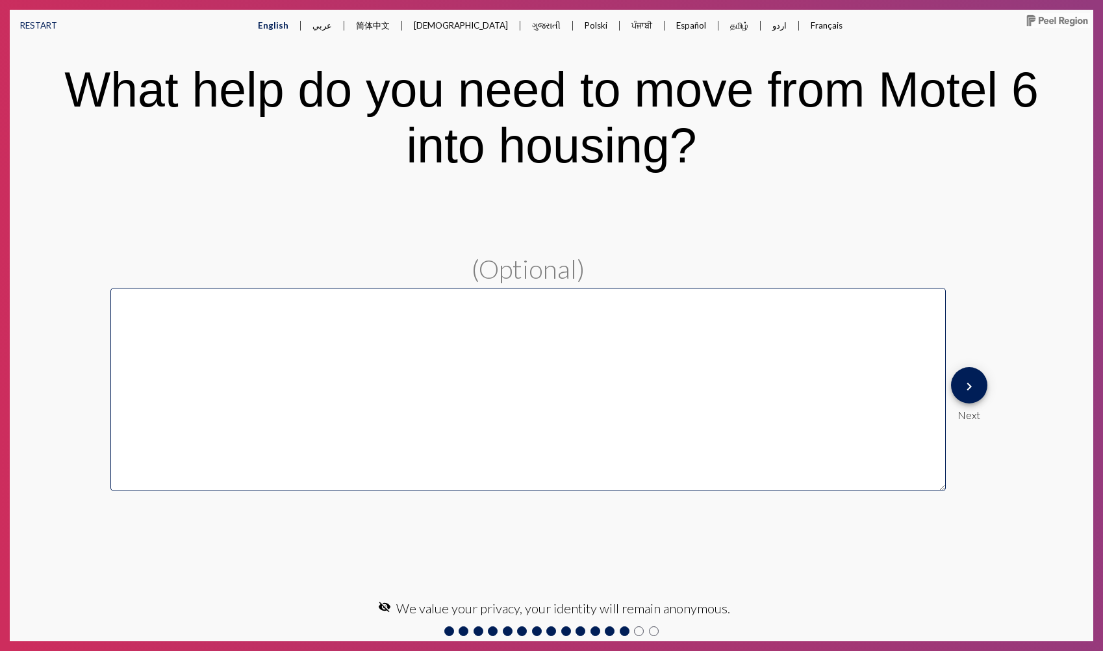
click at [968, 394] on span "keyboard_arrow_right" at bounding box center [970, 385] width 16 height 37
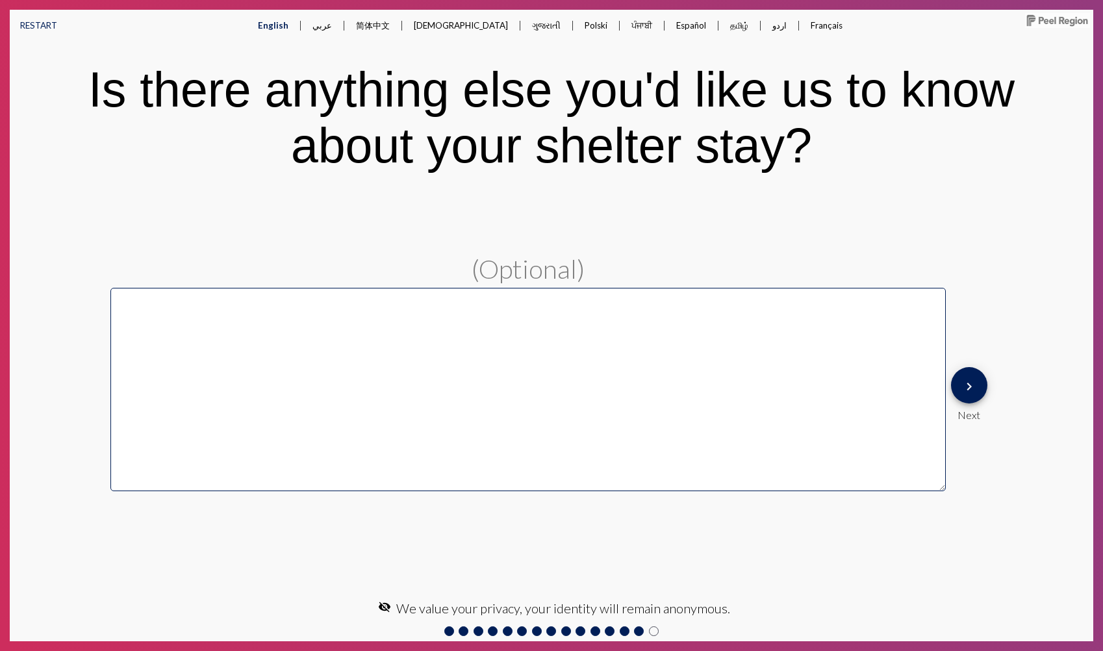
click at [960, 385] on button "keyboard_arrow_right" at bounding box center [969, 385] width 36 height 36
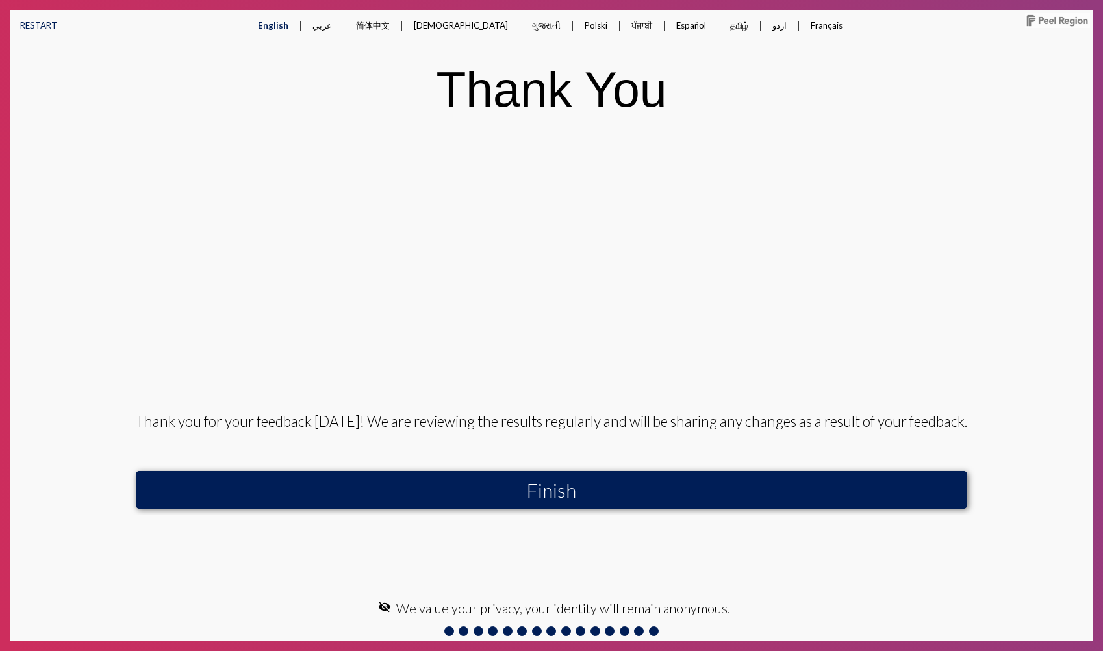
click at [817, 479] on button "Finish" at bounding box center [552, 490] width 832 height 38
